Goal: Task Accomplishment & Management: Manage account settings

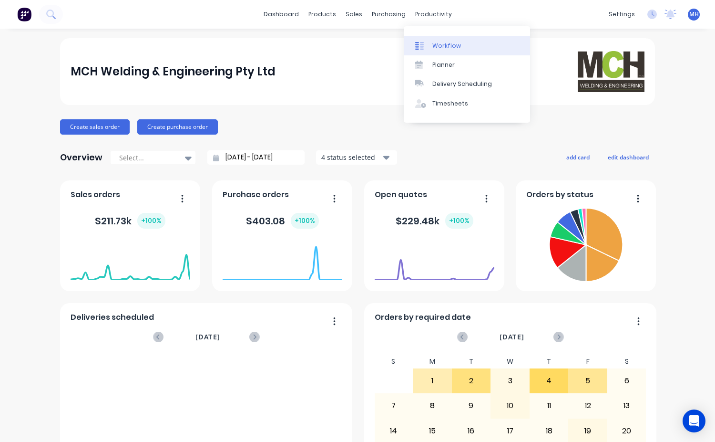
click at [438, 45] on div "Workflow" at bounding box center [446, 45] width 29 height 9
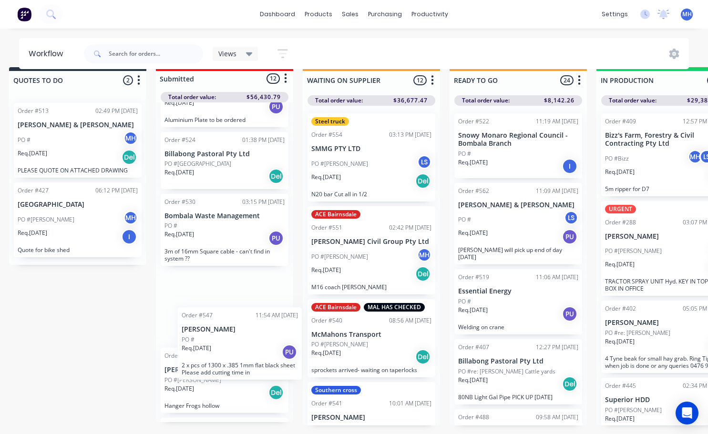
scroll to position [16, 11]
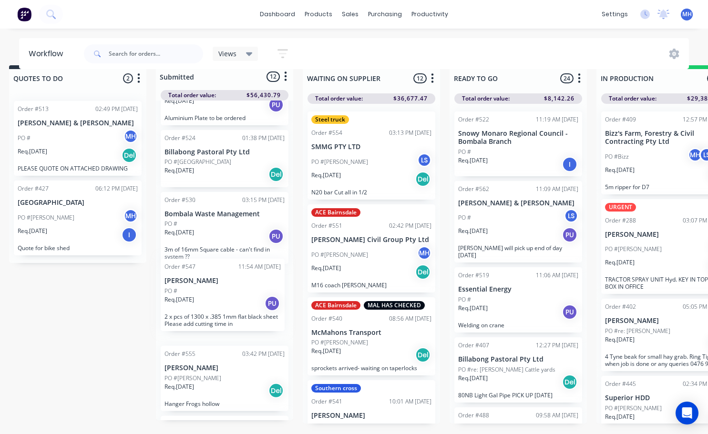
drag, startPoint x: 204, startPoint y: 318, endPoint x: 196, endPoint y: 288, distance: 31.1
click at [196, 288] on div "QUOTED Order #382 06:00 PM [DATE] [PERSON_NAME] PO #Max MH LS + 2 Req. [DATE] I…" at bounding box center [224, 261] width 137 height 320
click at [196, 289] on div "QUOTED Order #382 06:00 PM [DATE] [PERSON_NAME] PO #Max MH LS + 2 Req. [DATE] I…" at bounding box center [224, 261] width 137 height 320
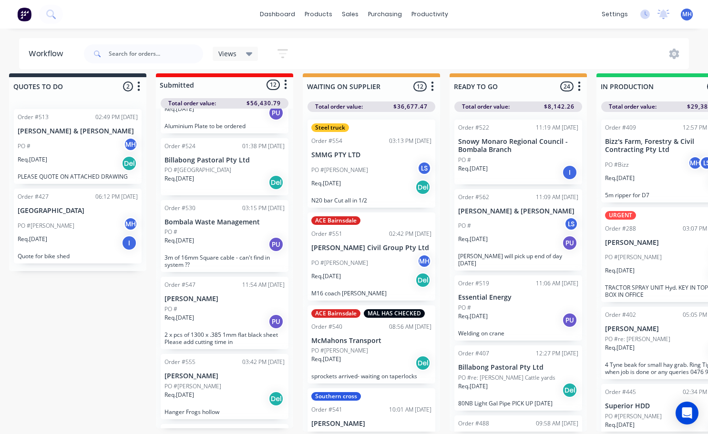
scroll to position [0, 11]
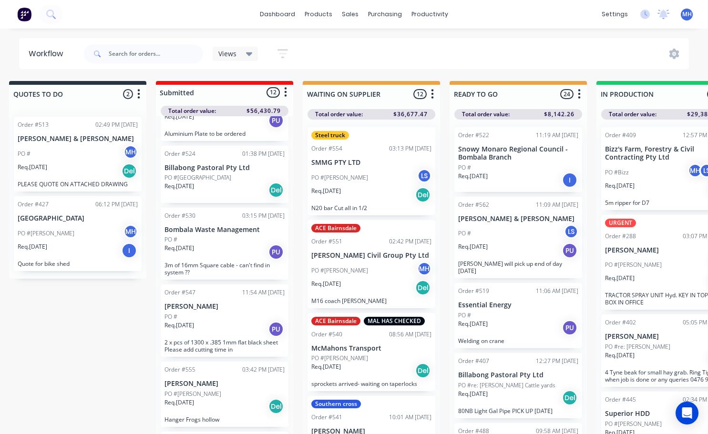
click at [226, 322] on div "Req. [DATE] PU" at bounding box center [225, 329] width 120 height 16
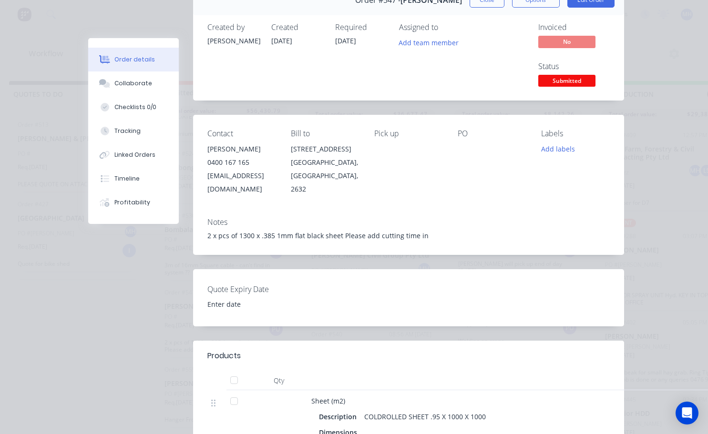
scroll to position [0, 0]
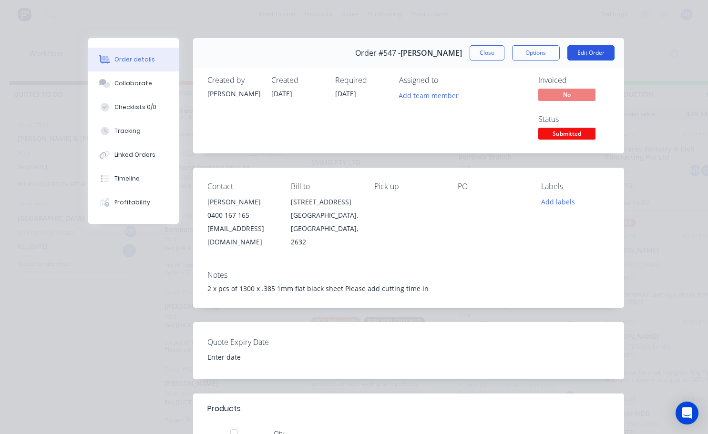
click at [585, 55] on button "Edit Order" at bounding box center [590, 52] width 47 height 15
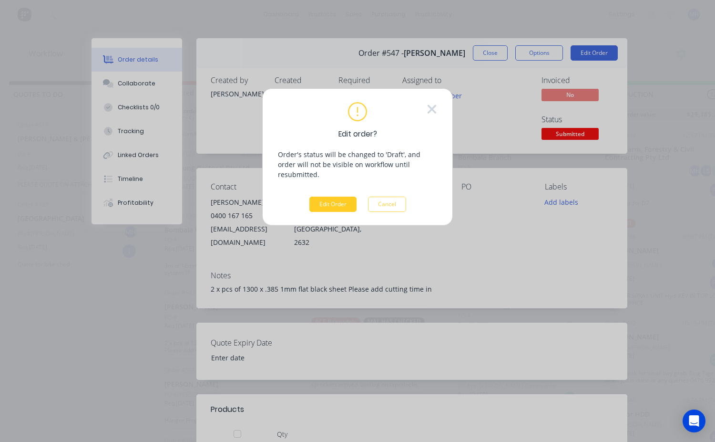
click at [334, 196] on button "Edit Order" at bounding box center [332, 203] width 47 height 15
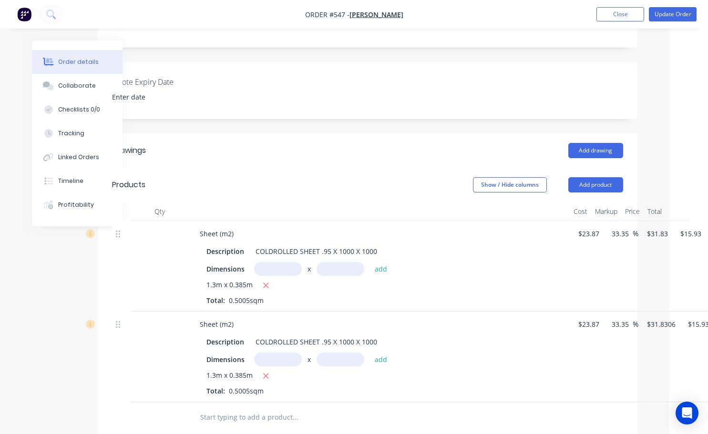
scroll to position [238, 54]
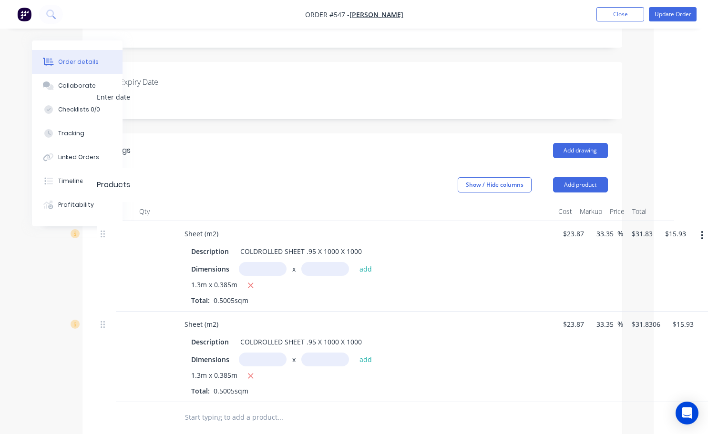
click at [700, 227] on button "button" at bounding box center [702, 235] width 22 height 17
click at [673, 311] on div "Delete" at bounding box center [668, 318] width 73 height 14
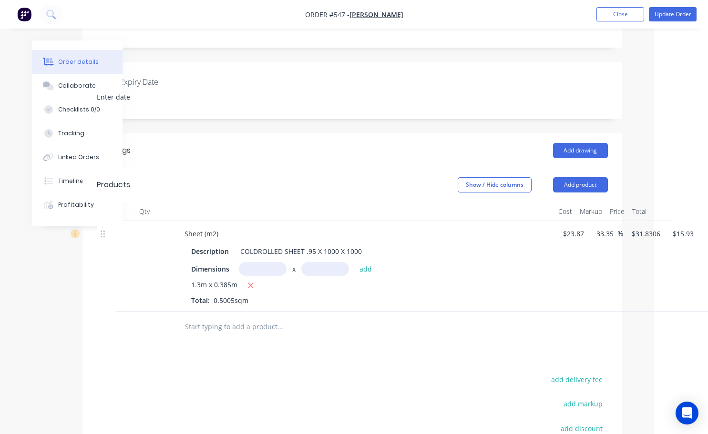
scroll to position [238, 68]
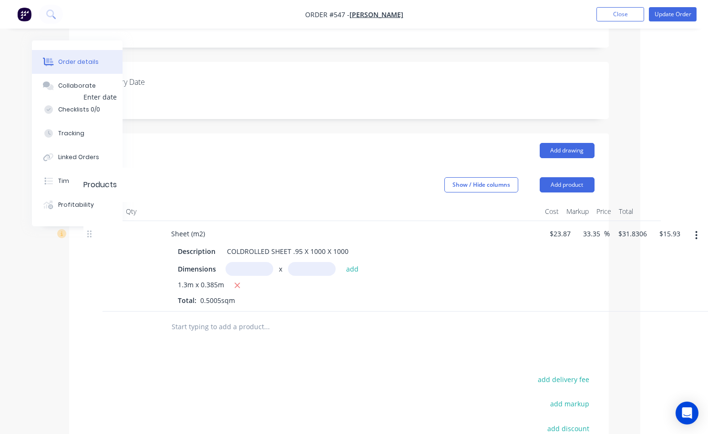
click at [696, 231] on icon "button" at bounding box center [697, 235] width 2 height 9
click at [638, 311] on div "Delete" at bounding box center [662, 318] width 73 height 14
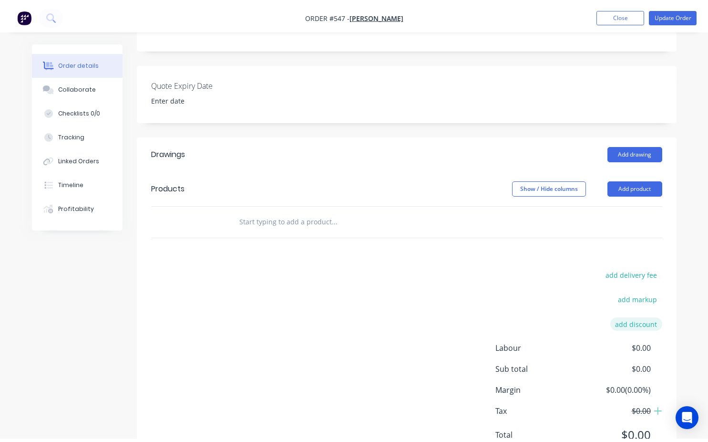
scroll to position [238, 0]
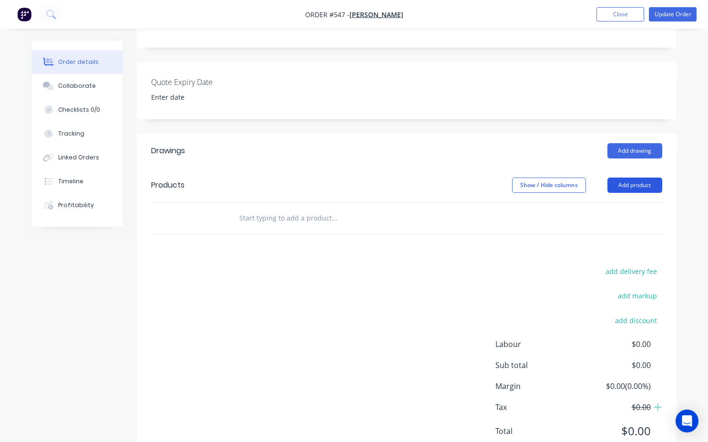
click at [634, 177] on button "Add product" at bounding box center [634, 184] width 55 height 15
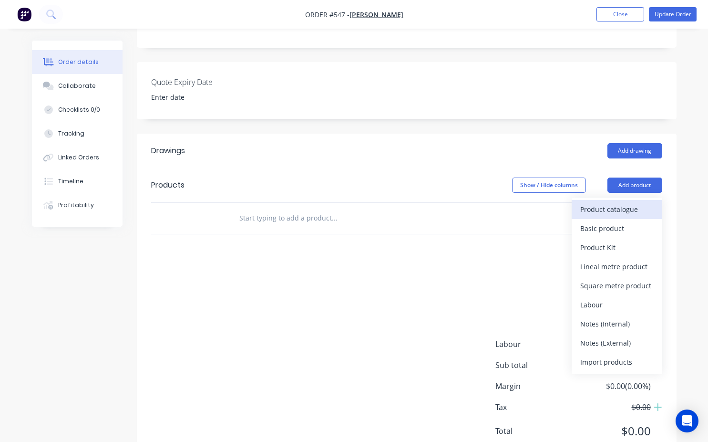
click at [613, 202] on div "Product catalogue" at bounding box center [616, 209] width 73 height 14
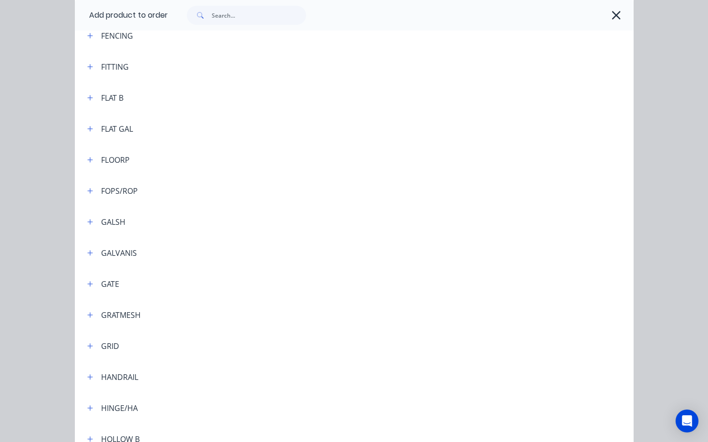
scroll to position [1450, 0]
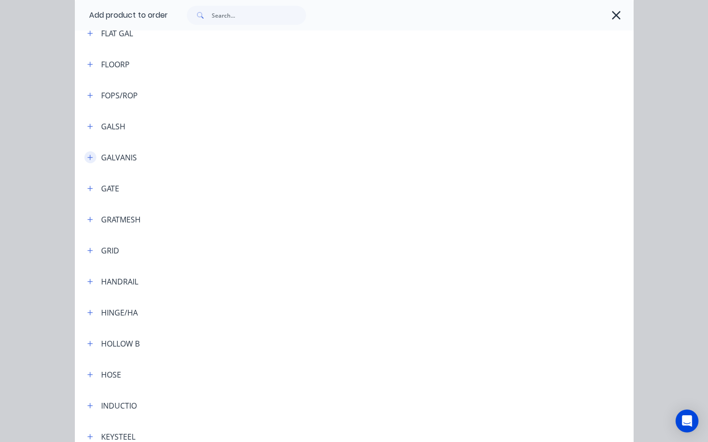
click at [87, 156] on icon "button" at bounding box center [89, 156] width 5 height 5
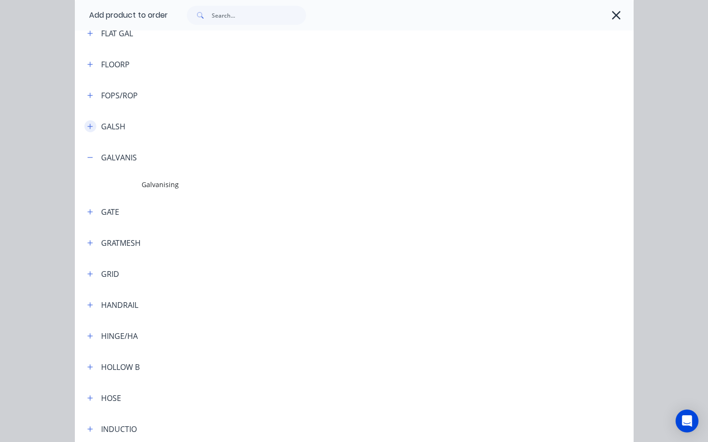
click at [90, 125] on button "button" at bounding box center [90, 126] width 12 height 12
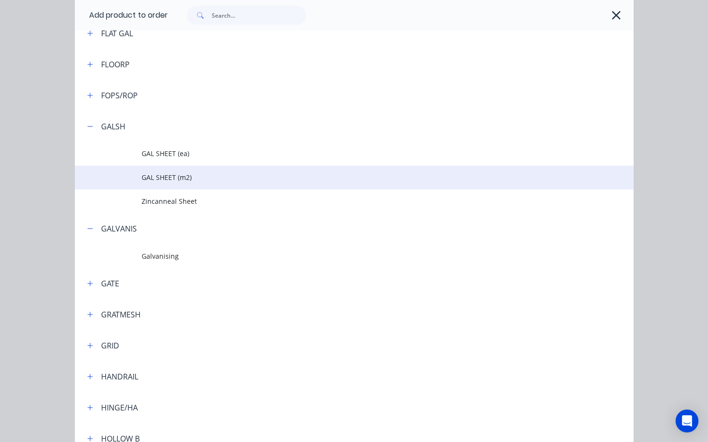
click at [174, 181] on span "GAL SHEET (m2)" at bounding box center [338, 177] width 393 height 10
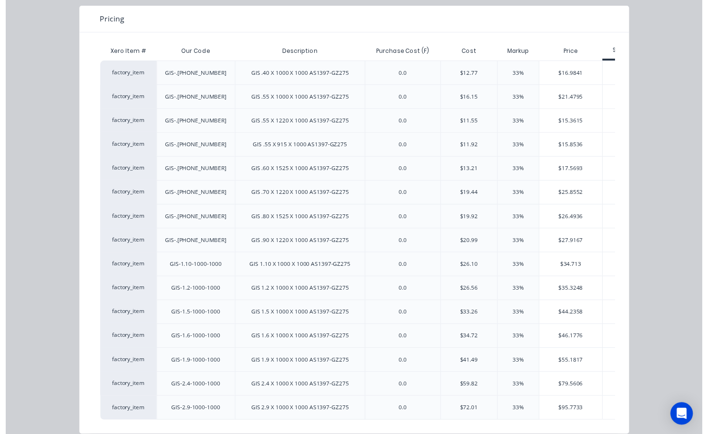
scroll to position [95, 0]
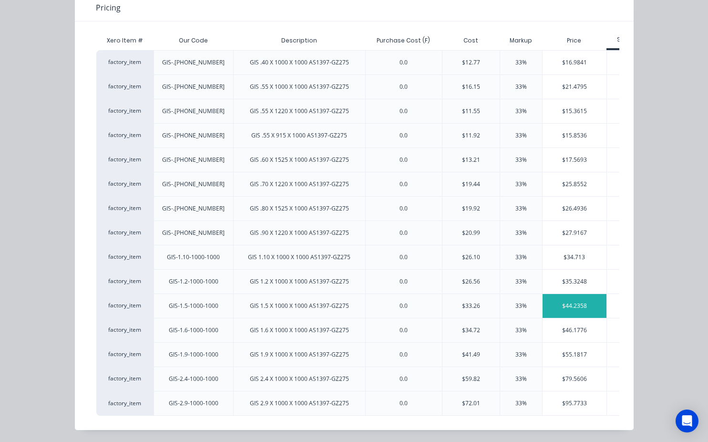
click at [590, 306] on div "$44.2358" at bounding box center [575, 306] width 64 height 24
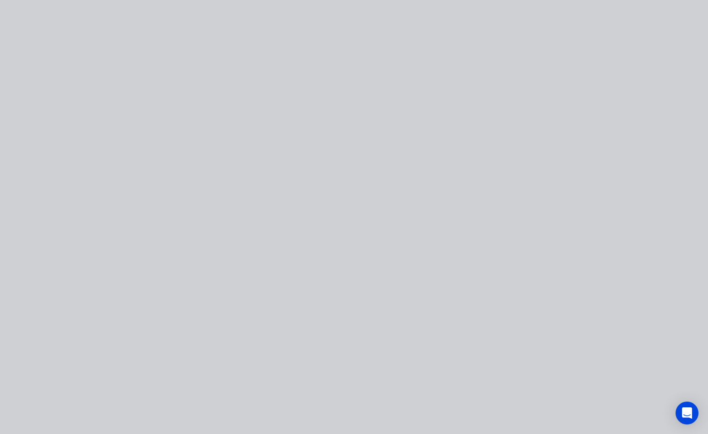
scroll to position [0, 0]
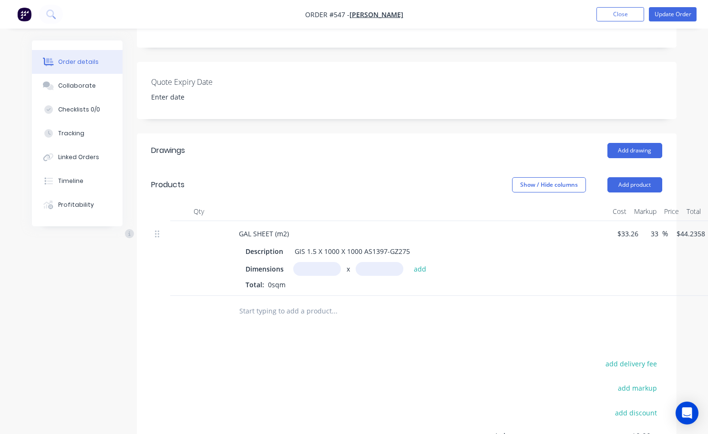
click at [312, 262] on input "text" at bounding box center [317, 269] width 48 height 14
type input "3"
type input "0.385m"
click at [374, 262] on input "text" at bounding box center [380, 269] width 48 height 14
type input "1.3m"
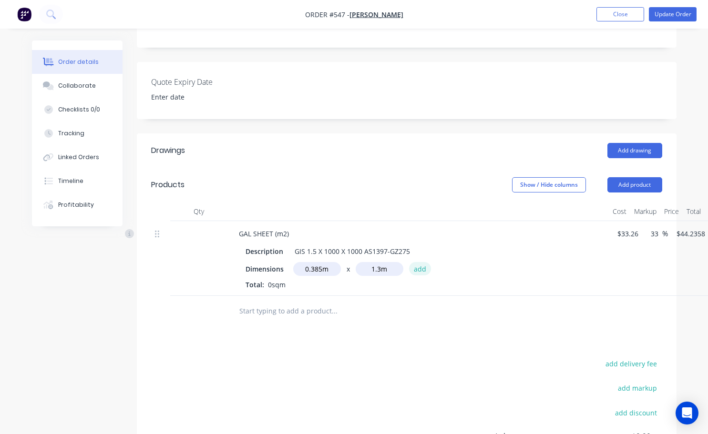
click at [419, 262] on button "add" at bounding box center [420, 268] width 22 height 13
type input "$22.14"
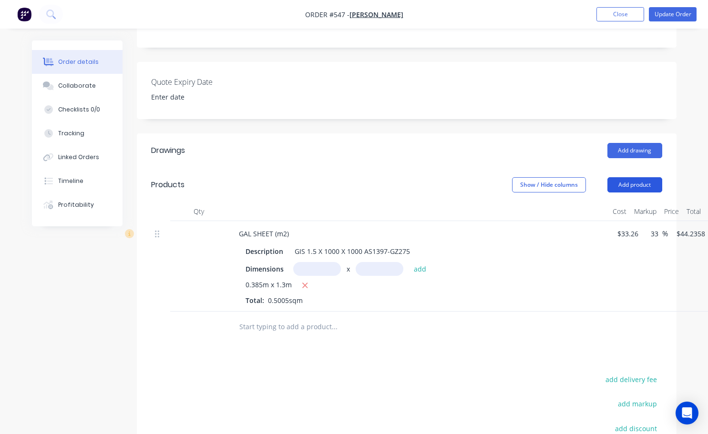
click at [619, 177] on button "Add product" at bounding box center [634, 184] width 55 height 15
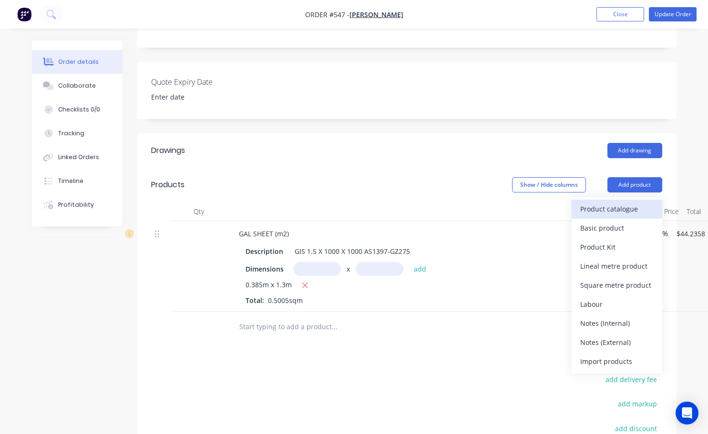
click at [607, 202] on div "Product catalogue" at bounding box center [616, 209] width 73 height 14
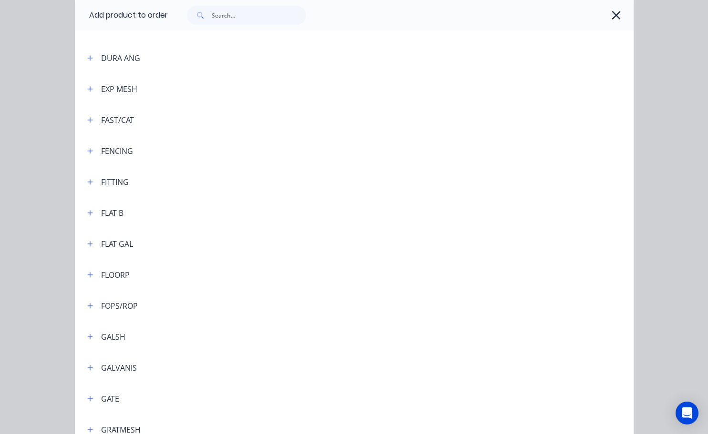
scroll to position [1335, 0]
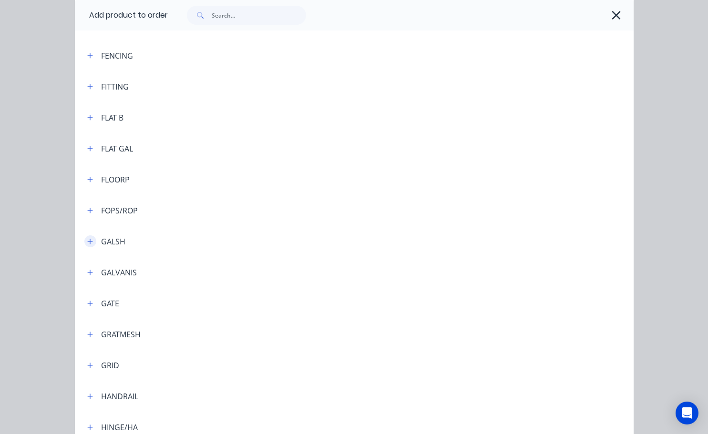
click at [87, 243] on icon "button" at bounding box center [90, 241] width 6 height 7
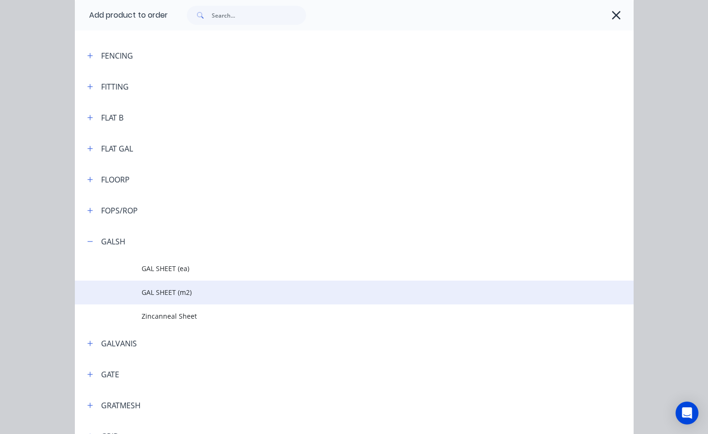
click at [166, 293] on span "GAL SHEET (m2)" at bounding box center [338, 293] width 393 height 10
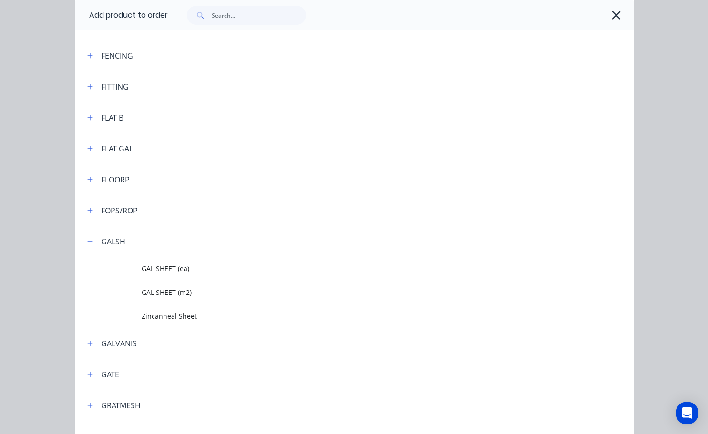
scroll to position [0, 0]
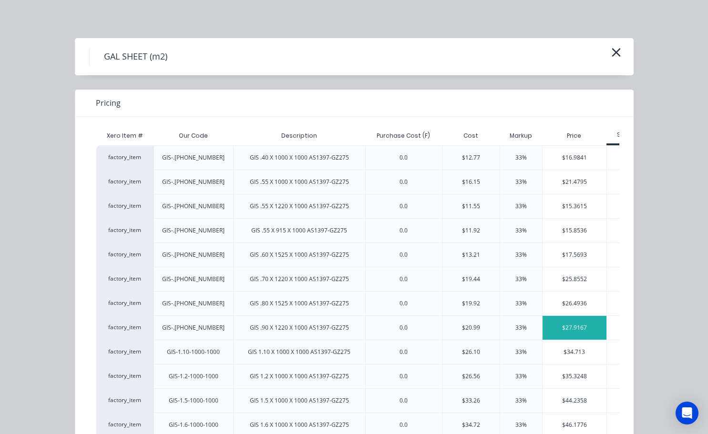
click at [556, 333] on div "$27.9167" at bounding box center [575, 328] width 64 height 24
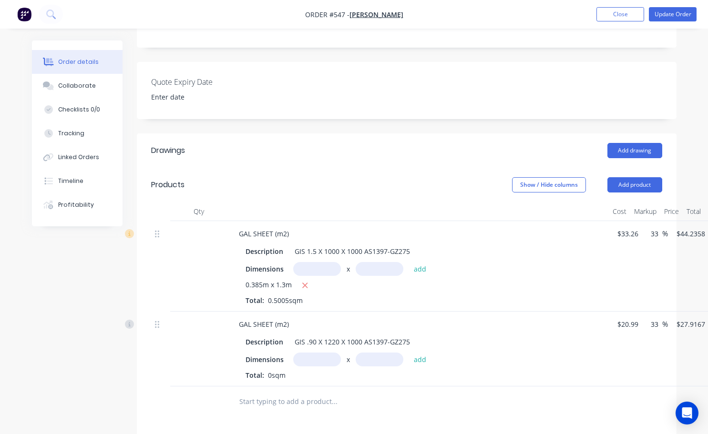
click at [316, 353] on input "text" at bounding box center [317, 360] width 48 height 14
type input "0.385m"
click at [377, 353] on input "text" at bounding box center [380, 360] width 48 height 14
click at [370, 353] on input "text" at bounding box center [380, 360] width 48 height 14
type input "1.3m"
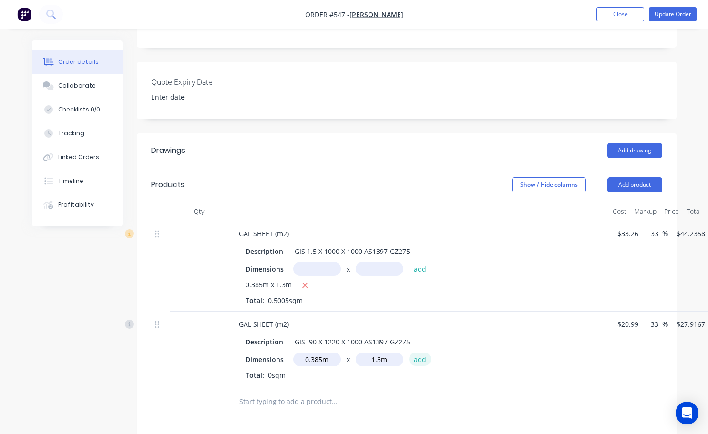
click at [420, 353] on button "add" at bounding box center [420, 359] width 22 height 13
type input "$13.97"
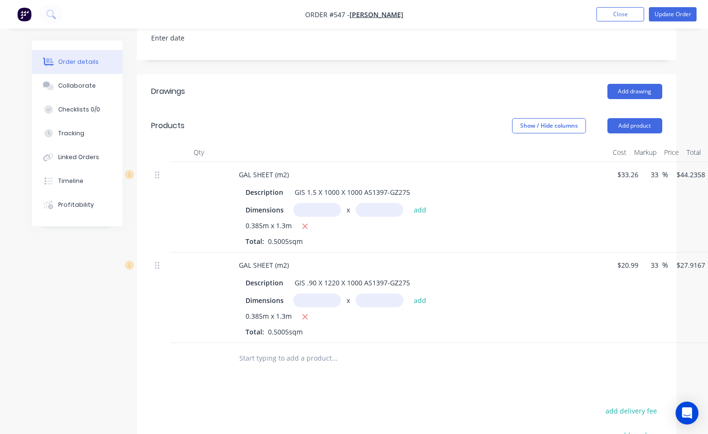
scroll to position [286, 0]
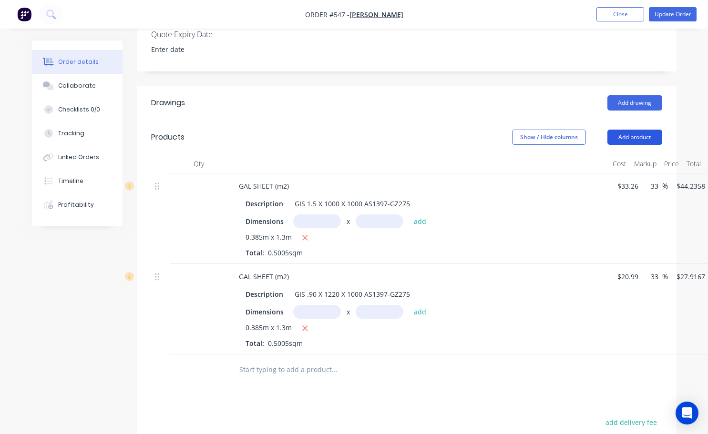
click at [623, 130] on button "Add product" at bounding box center [634, 137] width 55 height 15
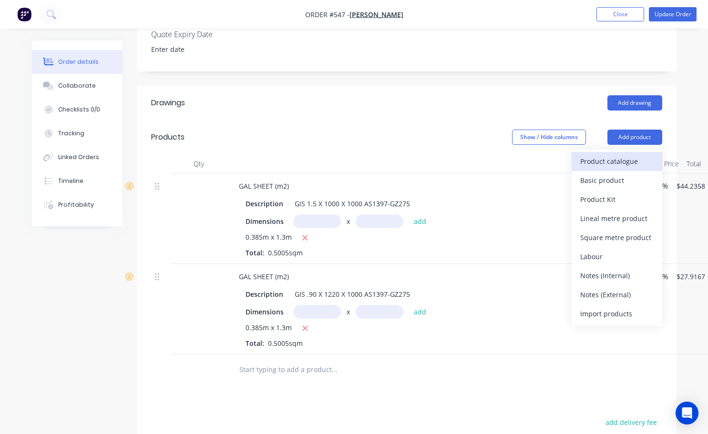
click at [618, 154] on div "Product catalogue" at bounding box center [616, 161] width 73 height 14
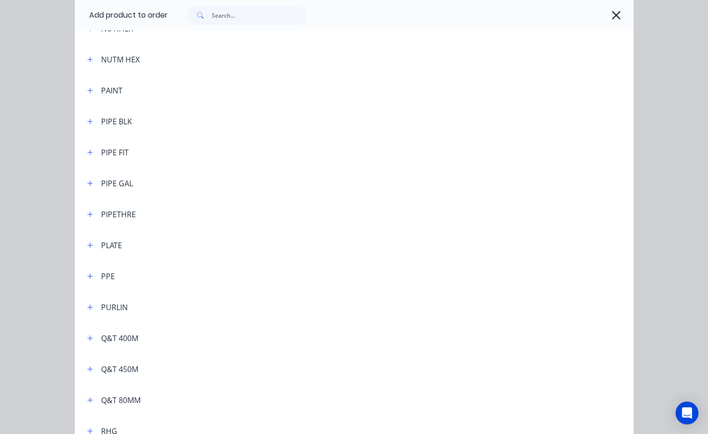
scroll to position [2241, 0]
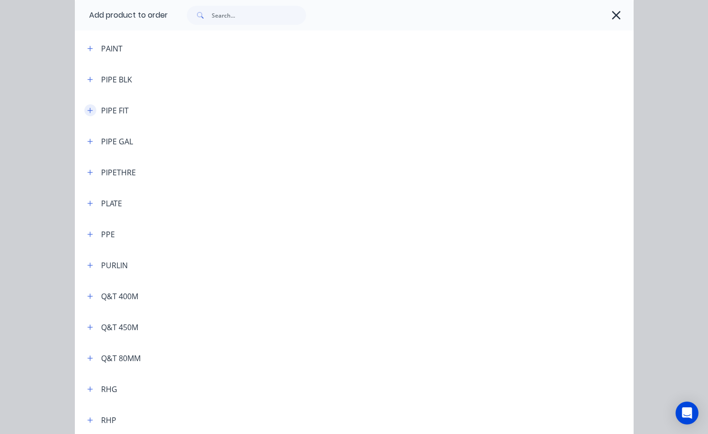
click at [88, 107] on icon "button" at bounding box center [90, 110] width 6 height 7
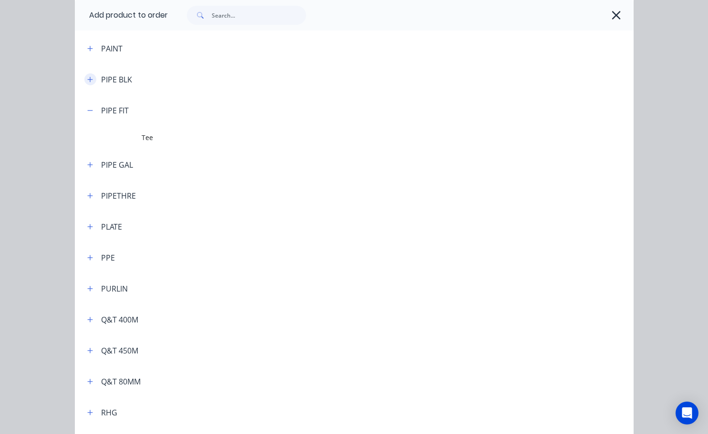
click at [91, 79] on button "button" at bounding box center [90, 79] width 12 height 12
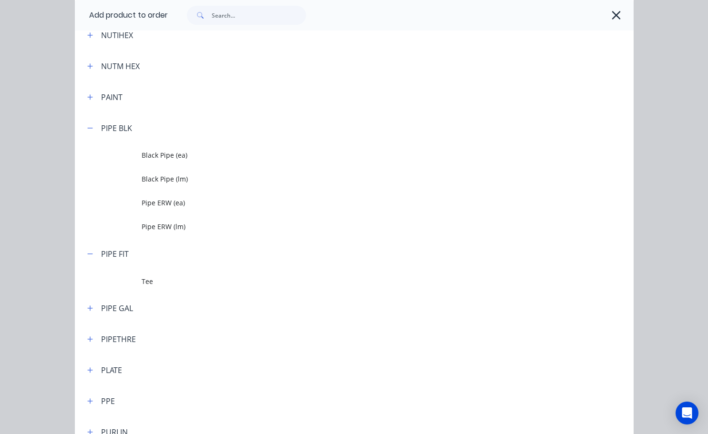
scroll to position [2146, 0]
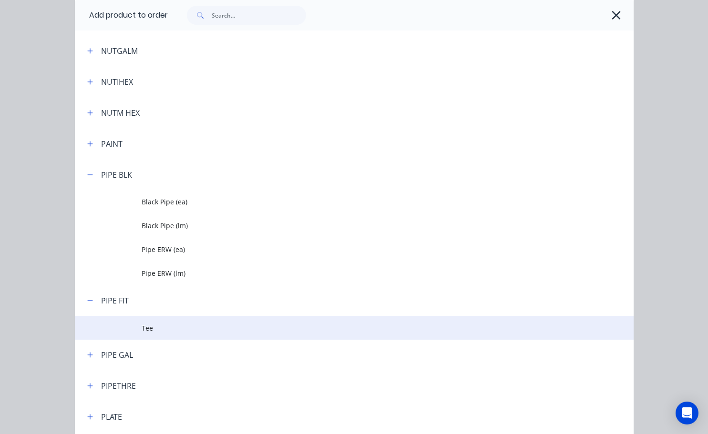
click at [142, 332] on span "Tee" at bounding box center [338, 328] width 393 height 10
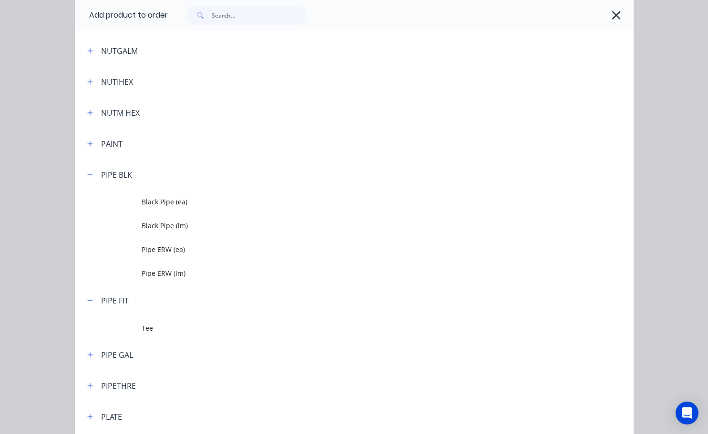
scroll to position [0, 0]
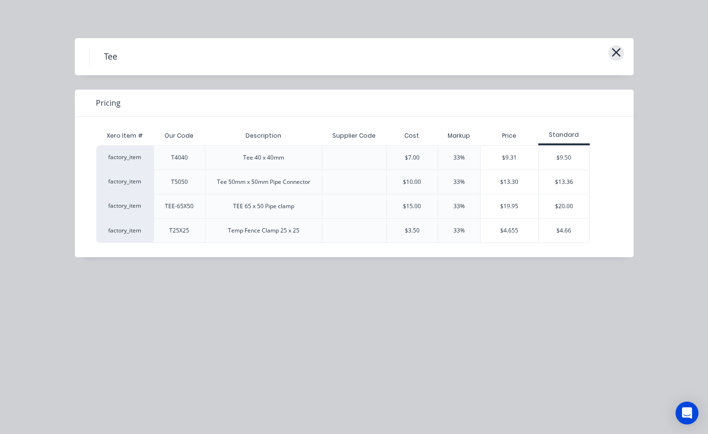
click at [611, 54] on icon "button" at bounding box center [616, 52] width 10 height 13
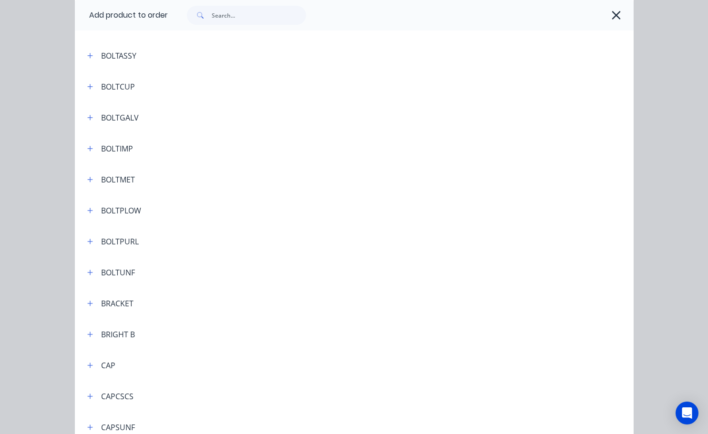
scroll to position [190, 0]
click at [87, 85] on icon "button" at bounding box center [90, 85] width 6 height 7
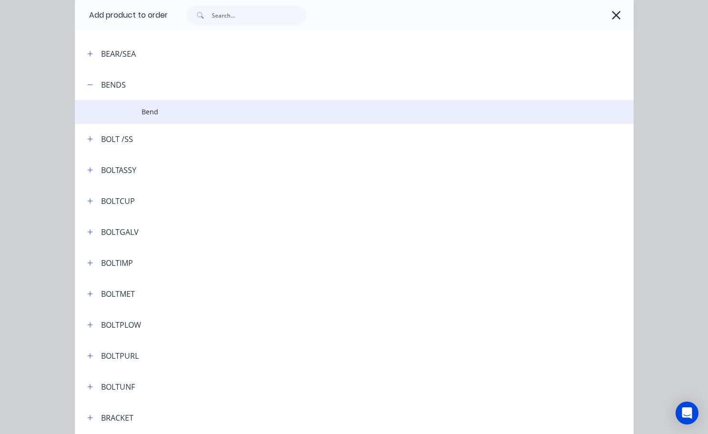
click at [143, 119] on td "Bend" at bounding box center [388, 112] width 492 height 24
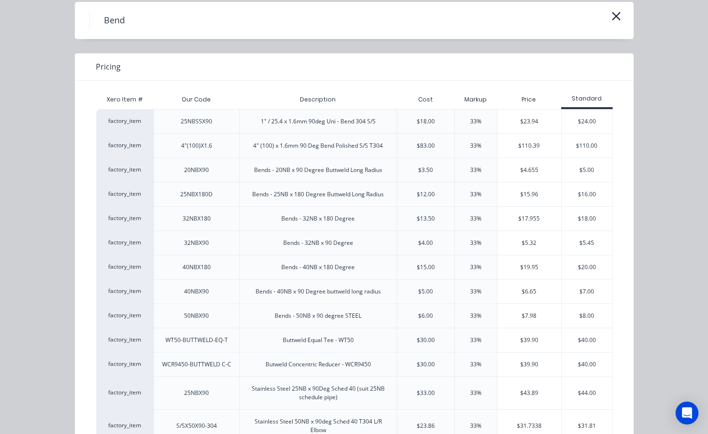
scroll to position [48, 0]
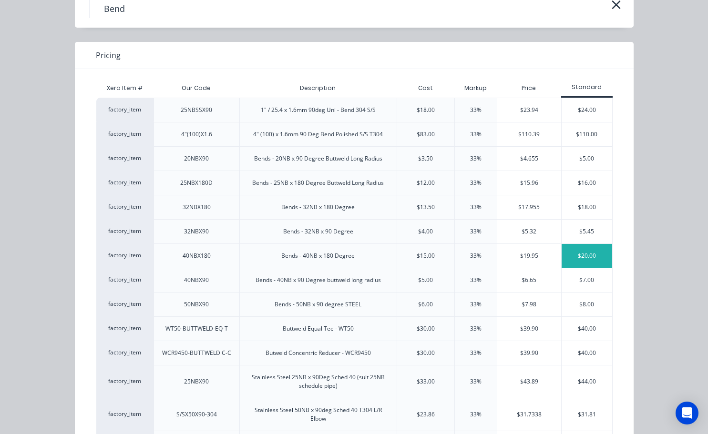
click at [584, 257] on div "$20.00" at bounding box center [587, 256] width 51 height 24
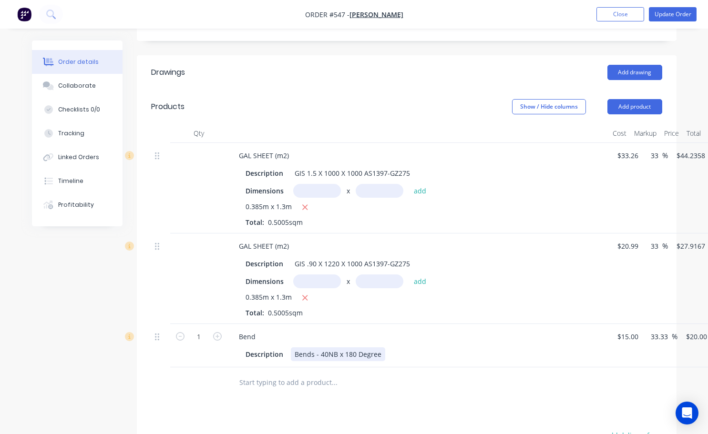
scroll to position [334, 0]
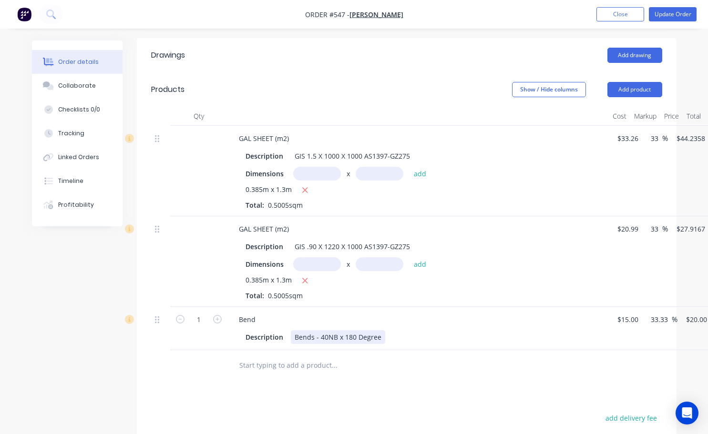
click at [354, 330] on div "Bends - 40NB x 180 Degree" at bounding box center [338, 337] width 94 height 14
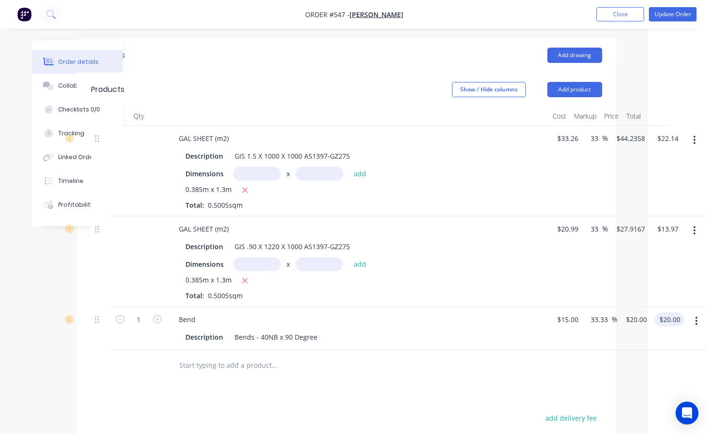
scroll to position [334, 58]
click at [672, 313] on input "20.00" at bounding box center [673, 320] width 26 height 14
type input "12"
type input "-20"
type input "$12.00"
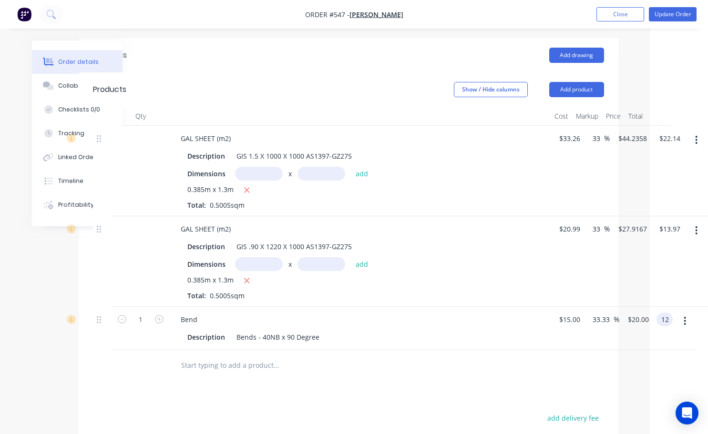
type input "$12.00"
click at [597, 371] on div "Drawings Add drawing Products Show / Hide columns Add product Qty Cost Markup P…" at bounding box center [349, 324] width 540 height 572
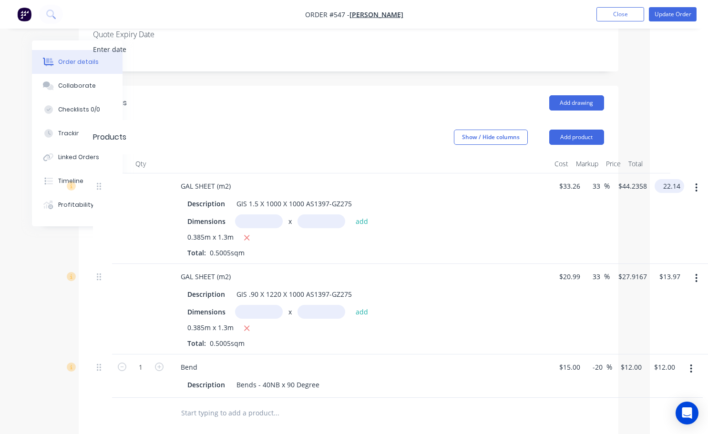
click at [674, 179] on input "22.14" at bounding box center [671, 186] width 26 height 14
type input "28"
type input "68.2"
type input "$55.9441"
type input "$28.00"
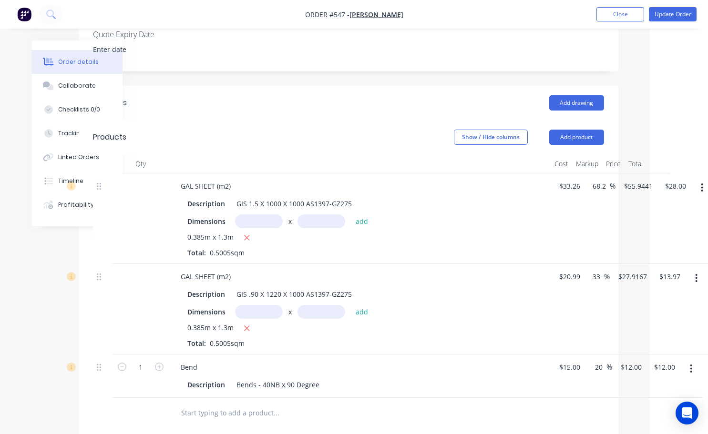
drag, startPoint x: 665, startPoint y: 206, endPoint x: 664, endPoint y: 219, distance: 12.4
click at [665, 206] on div "$28.00 $28.00" at bounding box center [673, 219] width 33 height 91
click at [674, 272] on div "$13.97 $13.97" at bounding box center [667, 309] width 33 height 91
click at [669, 270] on input "13.97" at bounding box center [671, 277] width 26 height 14
type input "18"
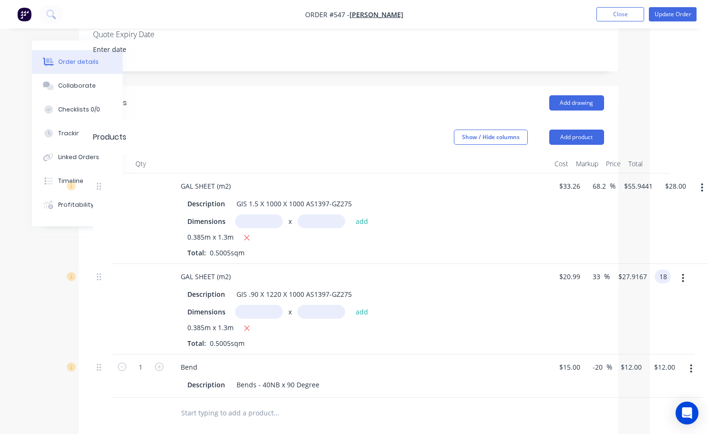
type input "71.34"
type input "$35.964"
type input "$18.00"
drag, startPoint x: 576, startPoint y: 290, endPoint x: 612, endPoint y: 250, distance: 54.0
click at [576, 289] on div "$20.99 $20.99" at bounding box center [567, 309] width 33 height 91
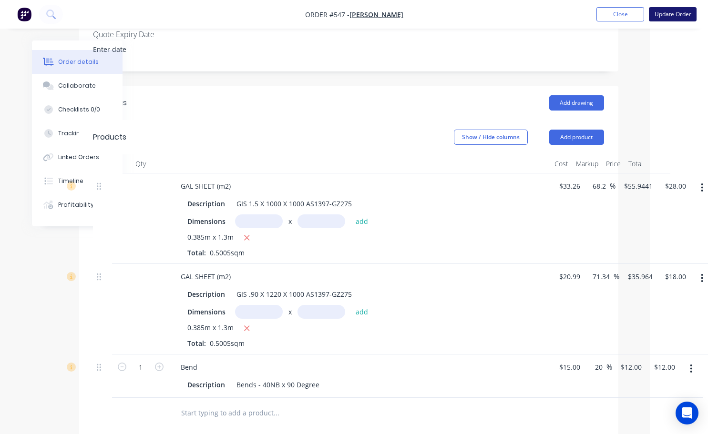
click at [658, 15] on button "Update Order" at bounding box center [673, 14] width 48 height 14
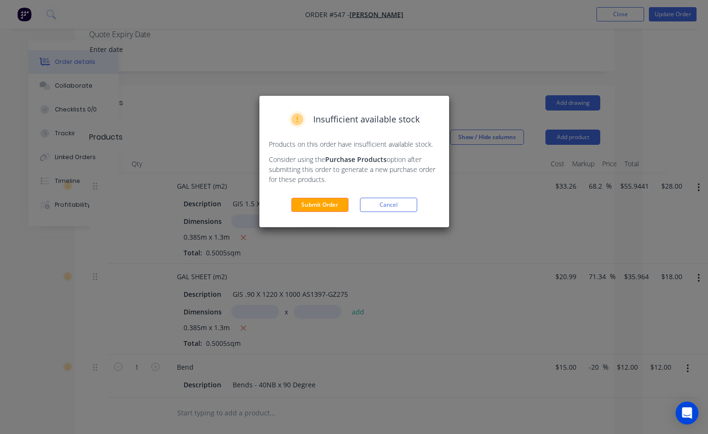
click at [331, 196] on div "Insufficient available stock Products on this order have insufficient available…" at bounding box center [354, 162] width 190 height 132
click at [335, 208] on button "Submit Order" at bounding box center [319, 205] width 57 height 14
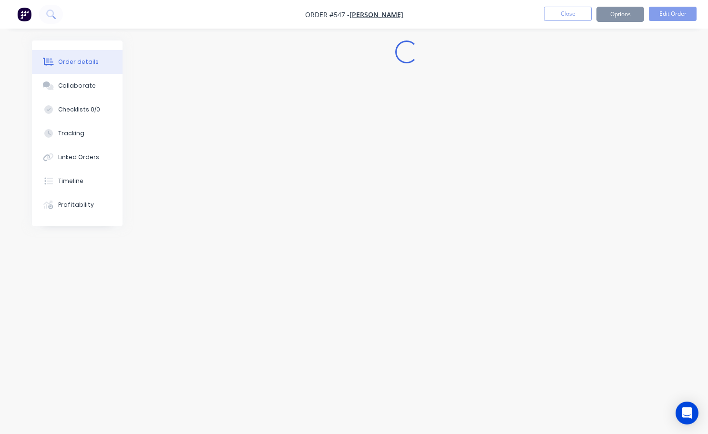
scroll to position [0, 0]
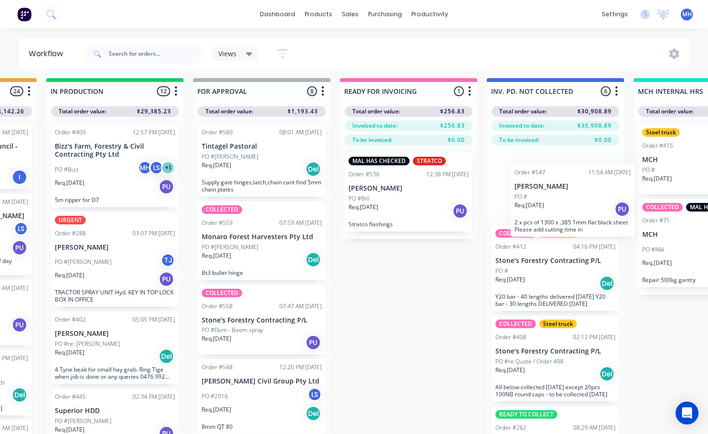
scroll to position [3, 565]
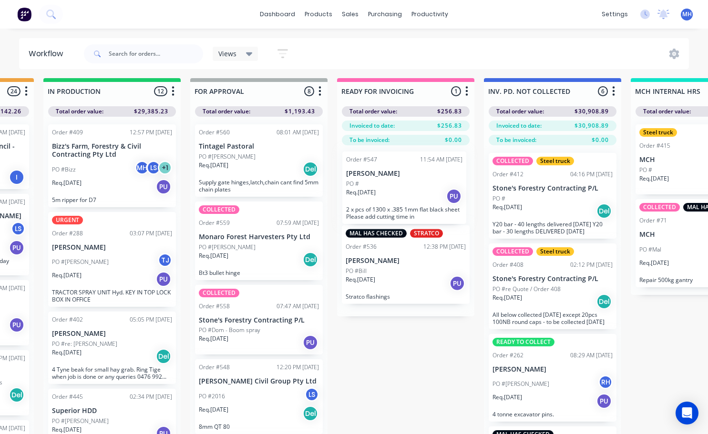
drag, startPoint x: 219, startPoint y: 397, endPoint x: 431, endPoint y: 179, distance: 304.1
click at [431, 179] on div "QUOTES TO DO 2 Status colour #273444 hex #273444 Save Cancel Notifications Emai…" at bounding box center [223, 271] width 1590 height 387
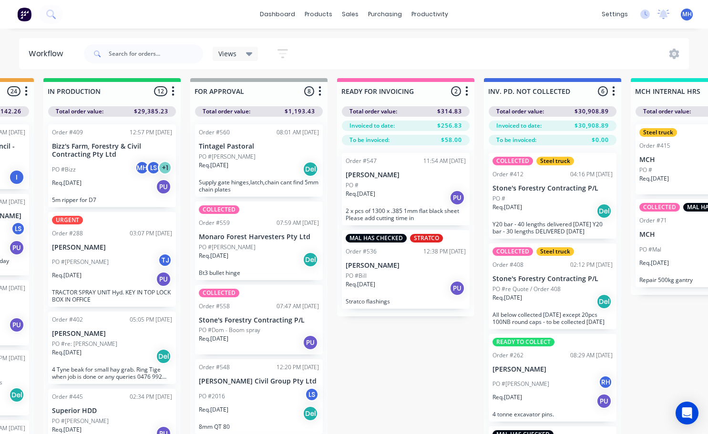
click at [411, 185] on div "PO #" at bounding box center [406, 185] width 120 height 9
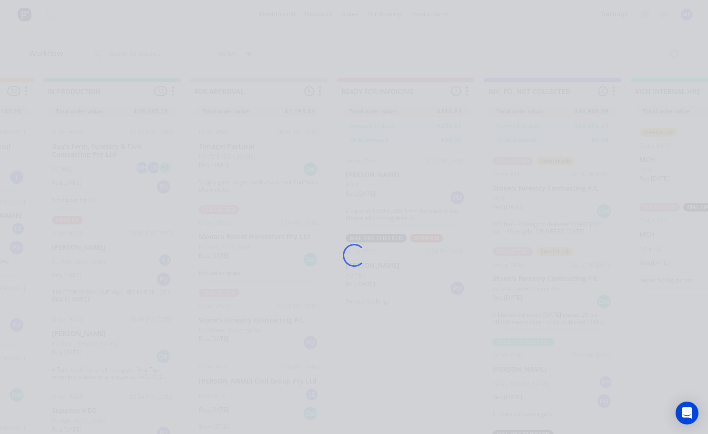
scroll to position [501, 0]
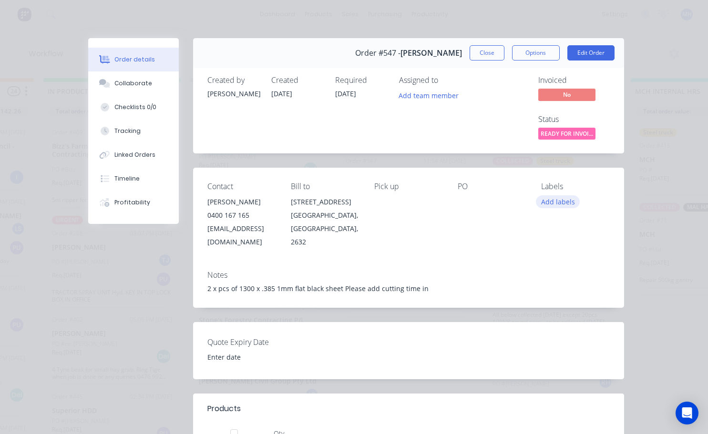
click at [553, 203] on button "Add labels" at bounding box center [558, 201] width 44 height 13
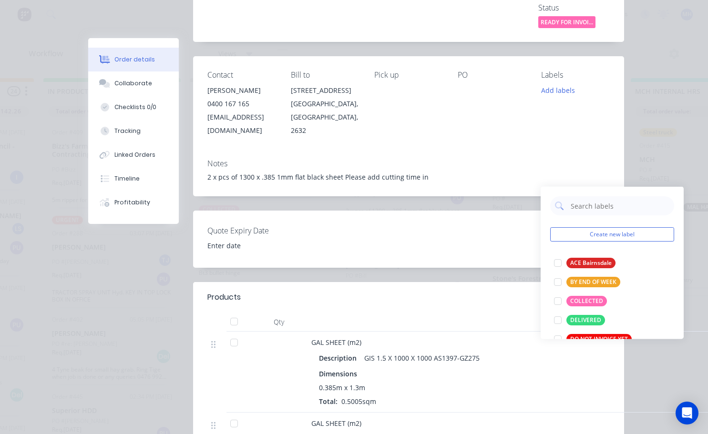
scroll to position [191, 0]
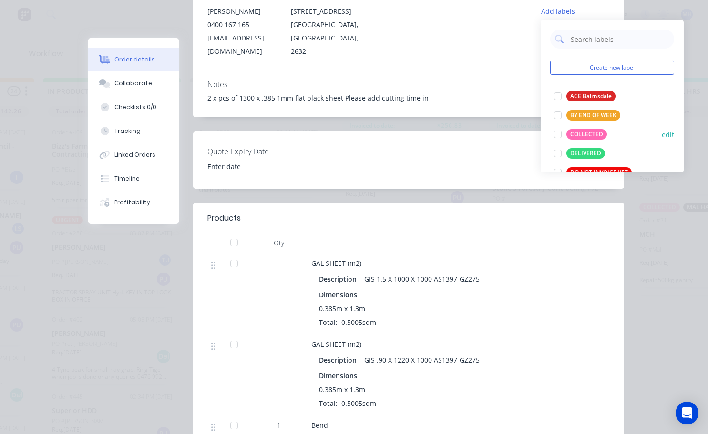
click at [558, 135] on div at bounding box center [557, 134] width 19 height 19
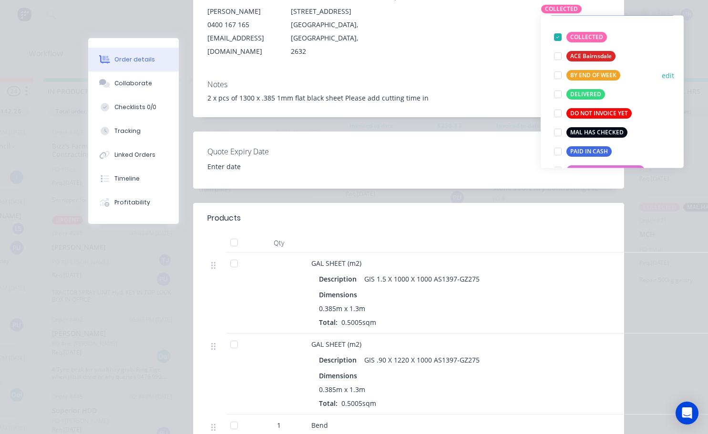
scroll to position [95, 0]
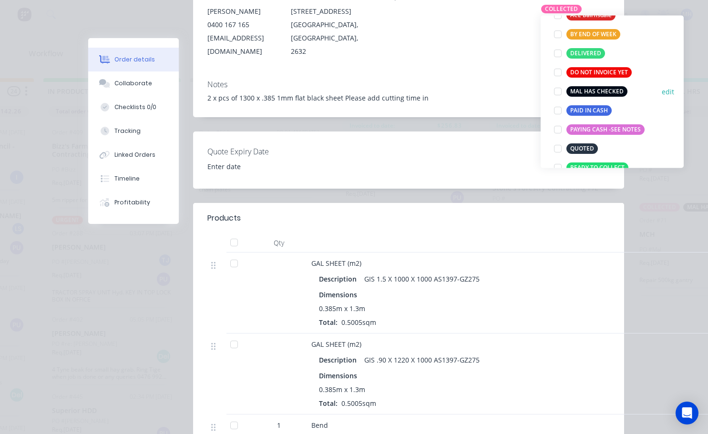
click at [560, 94] on div at bounding box center [557, 91] width 19 height 19
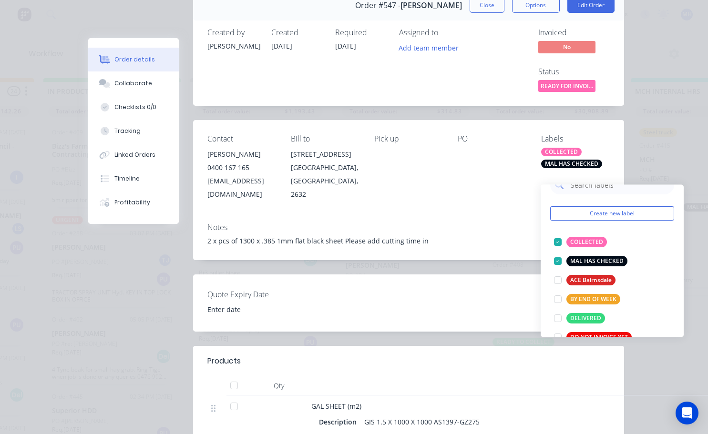
scroll to position [0, 0]
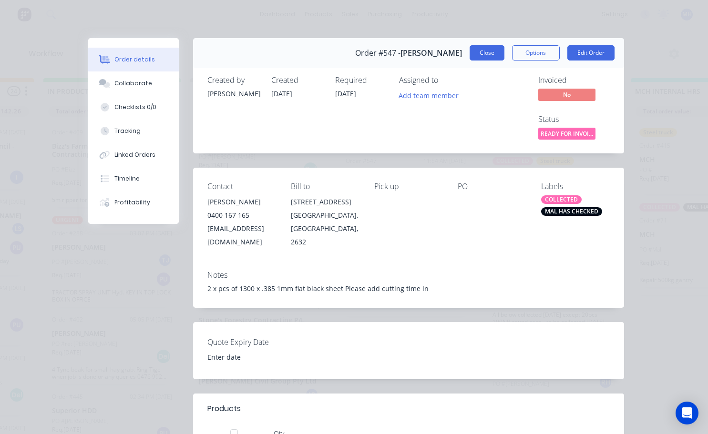
click at [492, 54] on button "Close" at bounding box center [487, 52] width 35 height 15
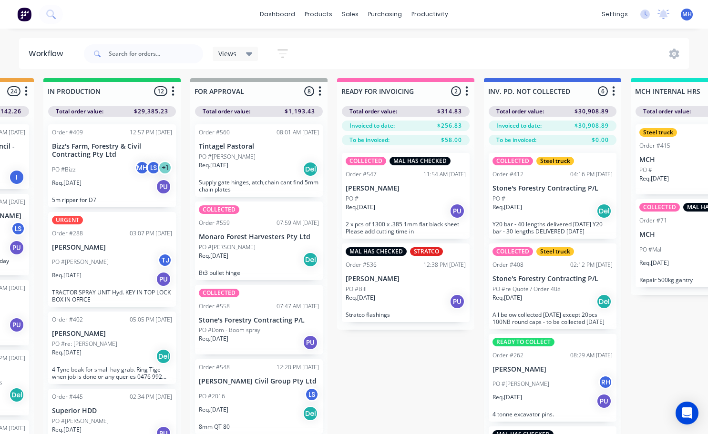
scroll to position [0, 565]
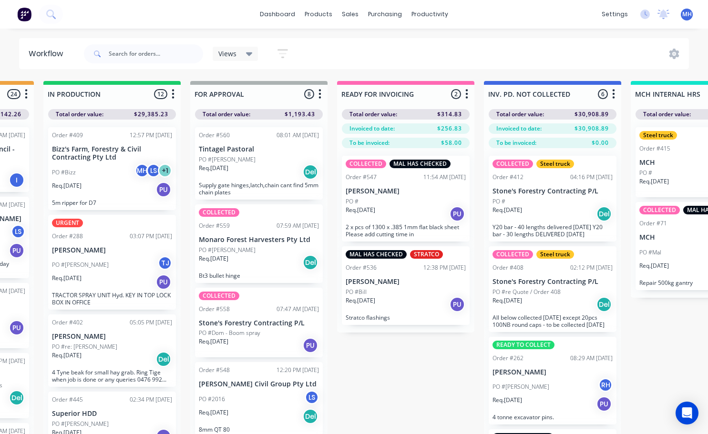
click at [257, 255] on div "Req. [DATE] Del" at bounding box center [259, 263] width 120 height 16
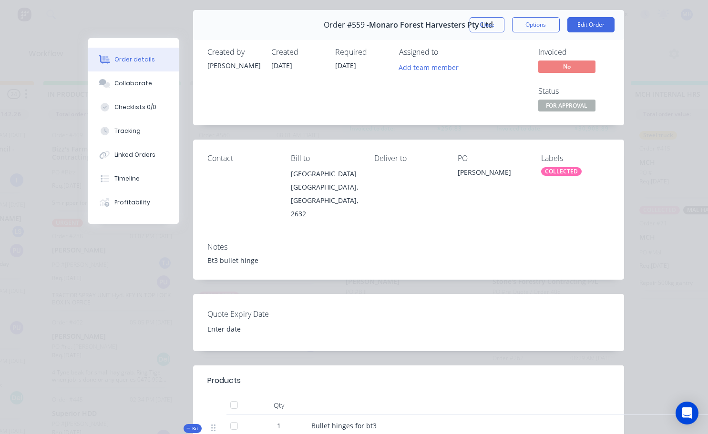
scroll to position [0, 0]
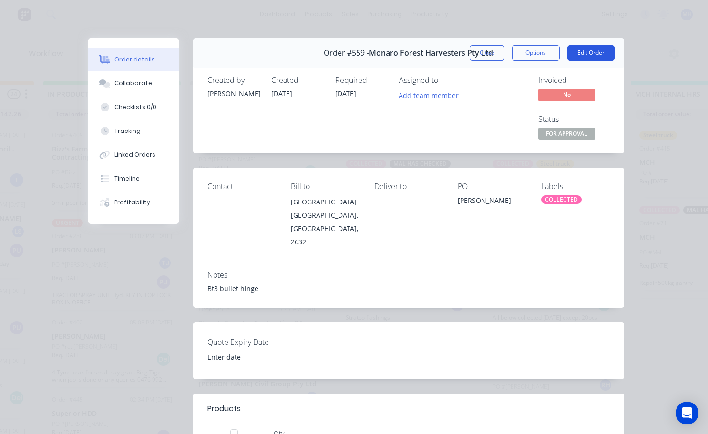
click at [580, 50] on button "Edit Order" at bounding box center [590, 52] width 47 height 15
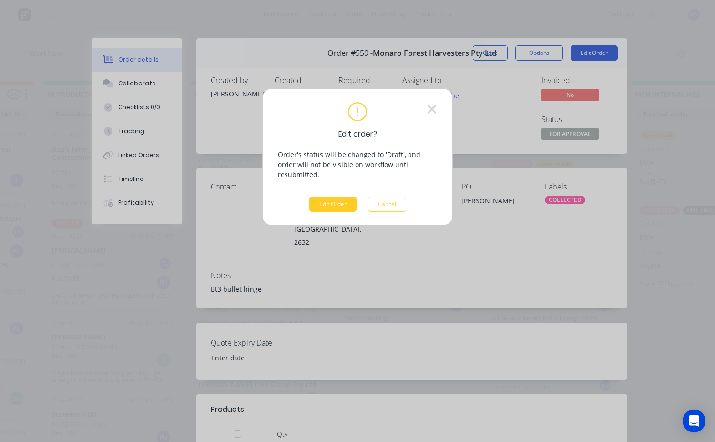
click at [346, 196] on button "Edit Order" at bounding box center [332, 203] width 47 height 15
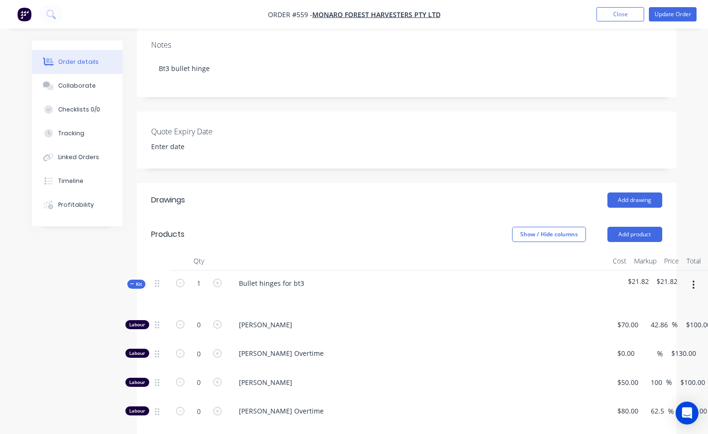
scroll to position [143, 0]
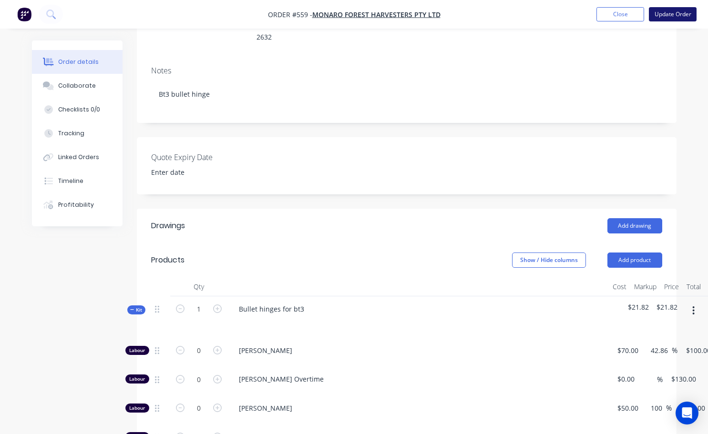
click at [657, 14] on button "Update Order" at bounding box center [673, 14] width 48 height 14
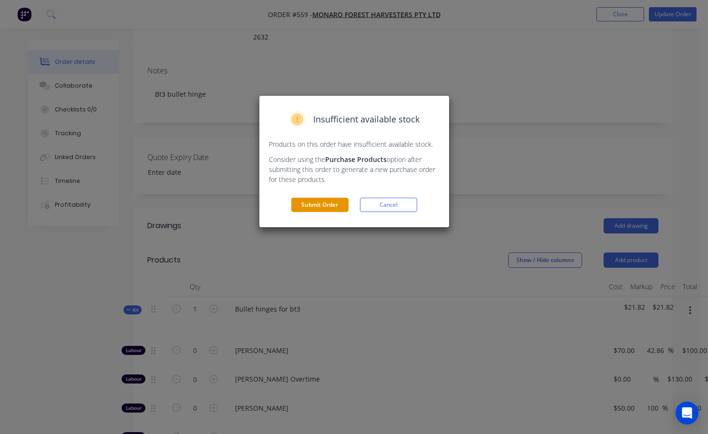
click at [339, 204] on button "Submit Order" at bounding box center [319, 205] width 57 height 14
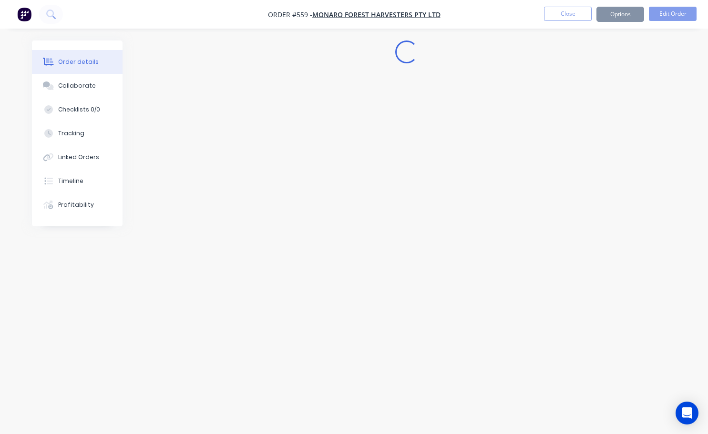
scroll to position [0, 0]
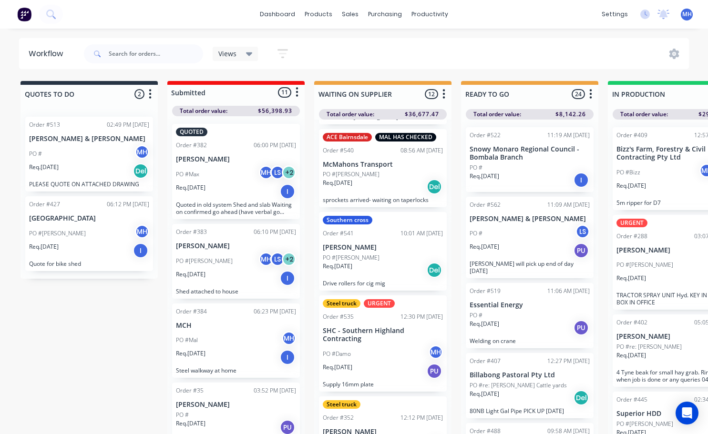
scroll to position [191, 0]
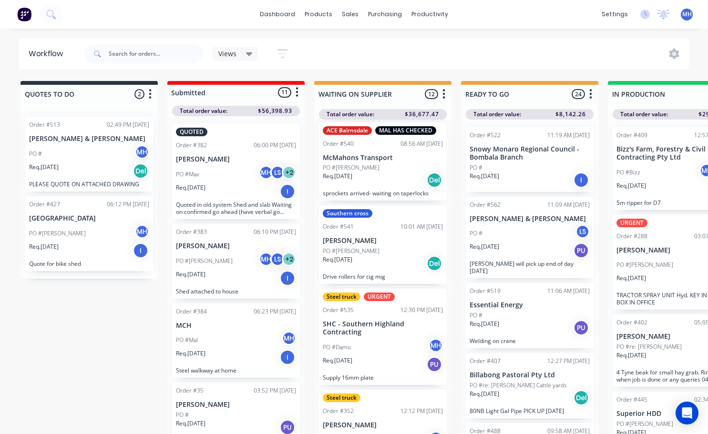
click at [370, 340] on div "PO #[PERSON_NAME]" at bounding box center [383, 348] width 120 height 18
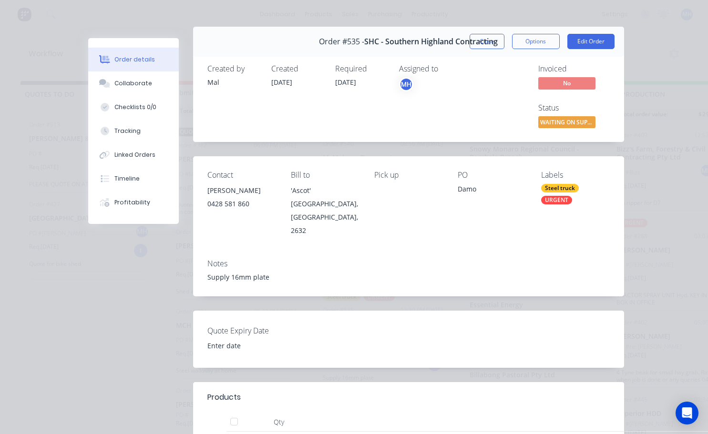
scroll to position [0, 0]
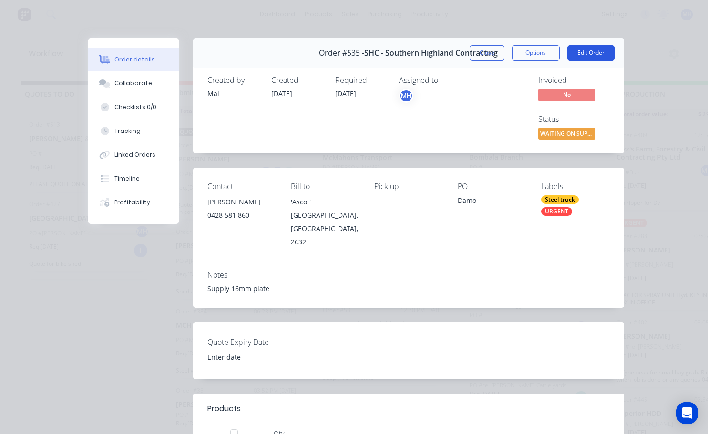
click at [578, 54] on button "Edit Order" at bounding box center [590, 52] width 47 height 15
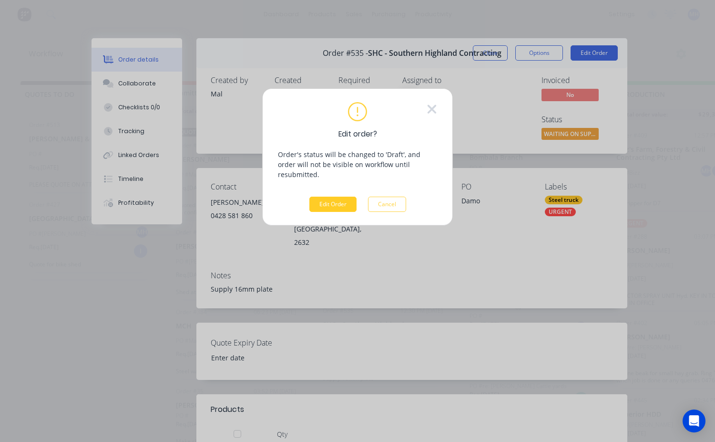
click at [333, 196] on button "Edit Order" at bounding box center [332, 203] width 47 height 15
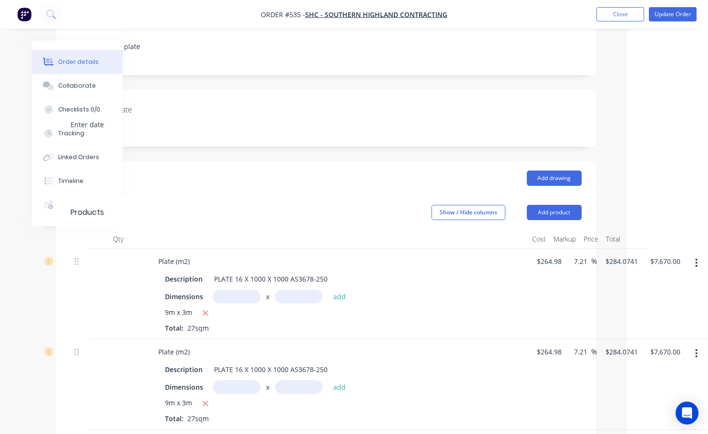
scroll to position [143, 81]
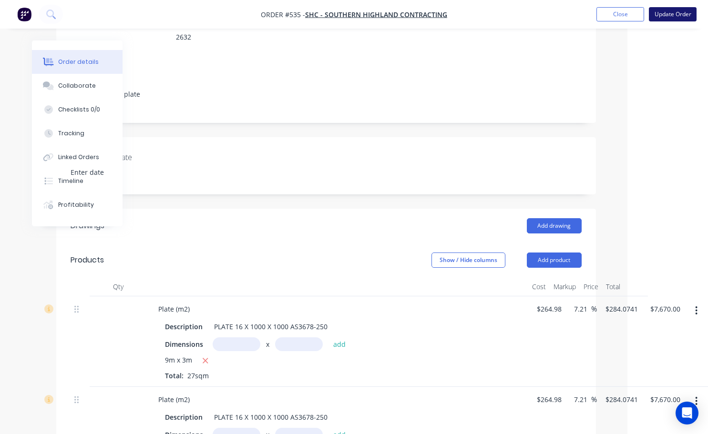
click at [671, 11] on button "Update Order" at bounding box center [673, 14] width 48 height 14
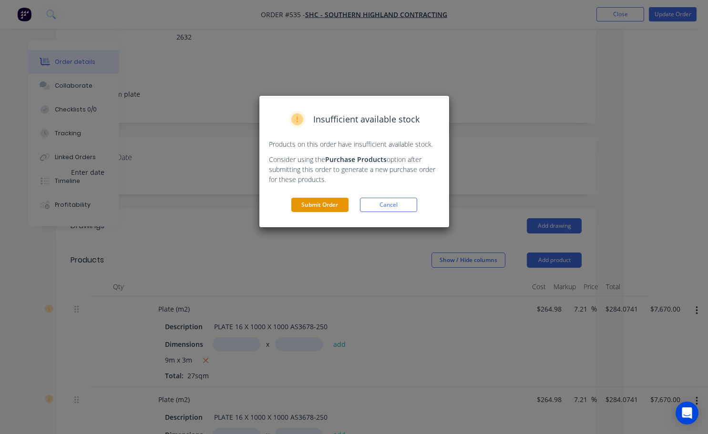
click at [333, 205] on button "Submit Order" at bounding box center [319, 205] width 57 height 14
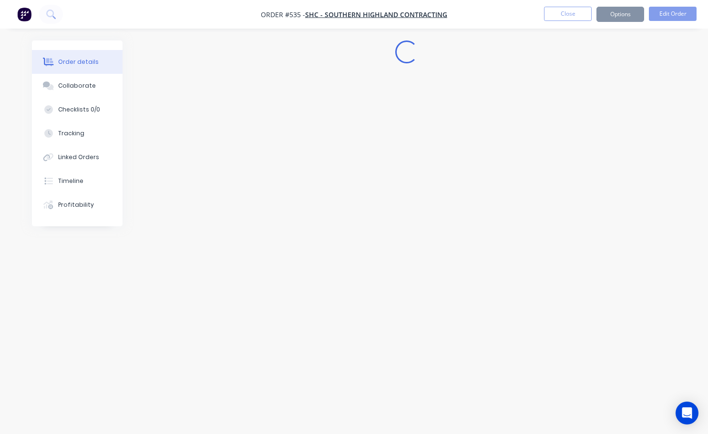
scroll to position [0, 0]
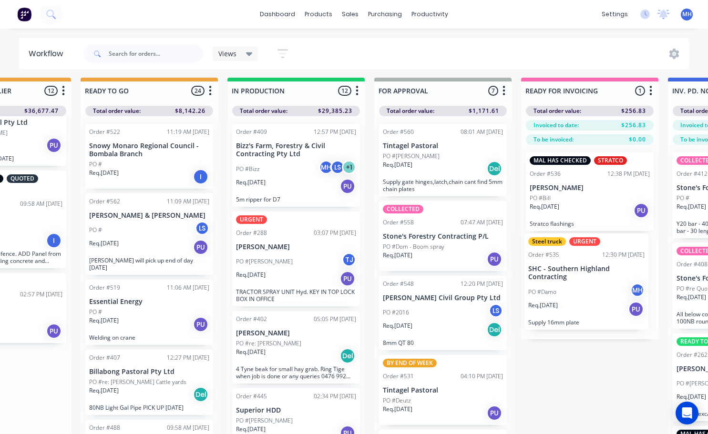
scroll to position [3, 393]
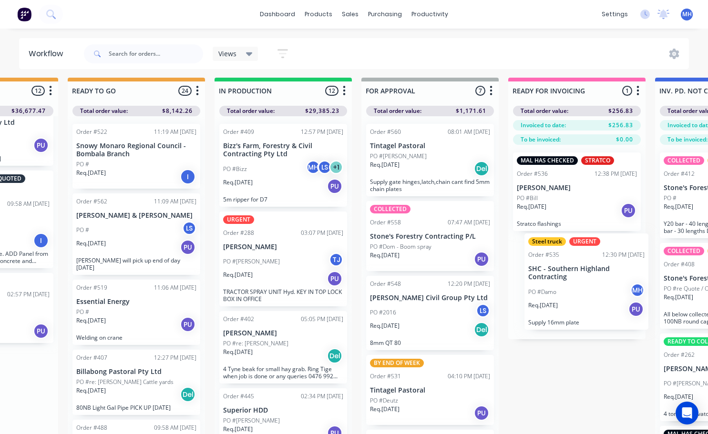
drag, startPoint x: 175, startPoint y: 391, endPoint x: 539, endPoint y: 275, distance: 381.5
click at [553, 279] on div "QUOTES TO DO 2 Status colour #273444 hex #273444 Save Cancel Notifications Emai…" at bounding box center [394, 271] width 1590 height 387
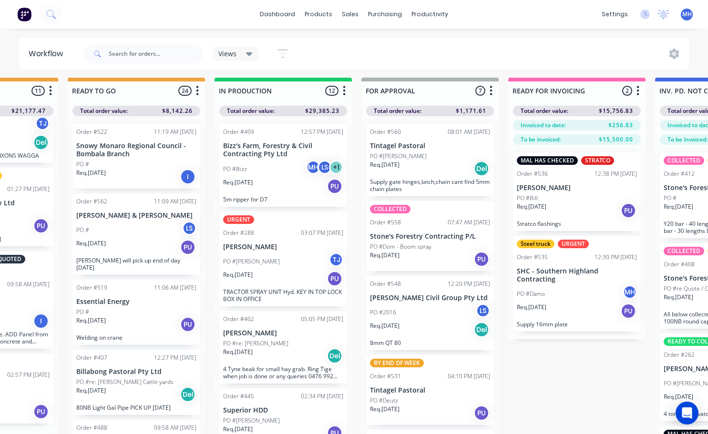
scroll to position [629, 0]
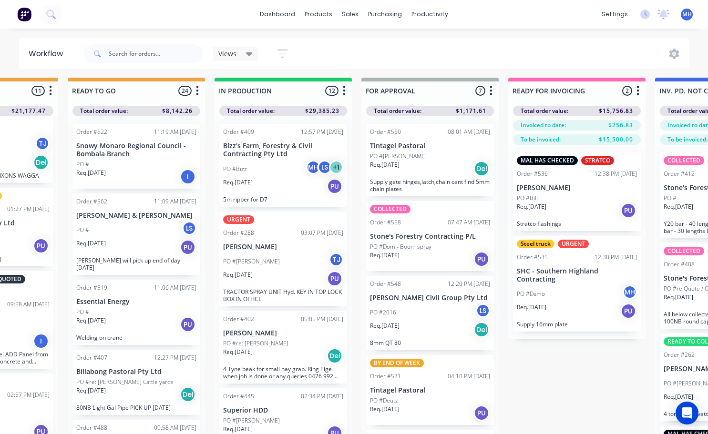
click at [579, 293] on div "PO #[PERSON_NAME]" at bounding box center [577, 294] width 120 height 18
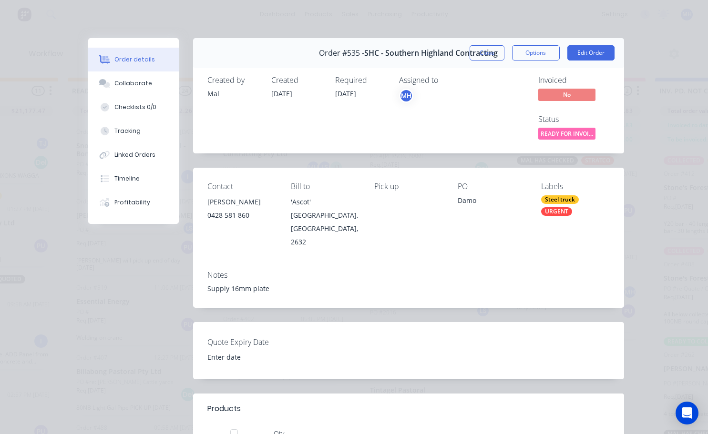
click at [554, 198] on div "Steel truck" at bounding box center [560, 199] width 38 height 9
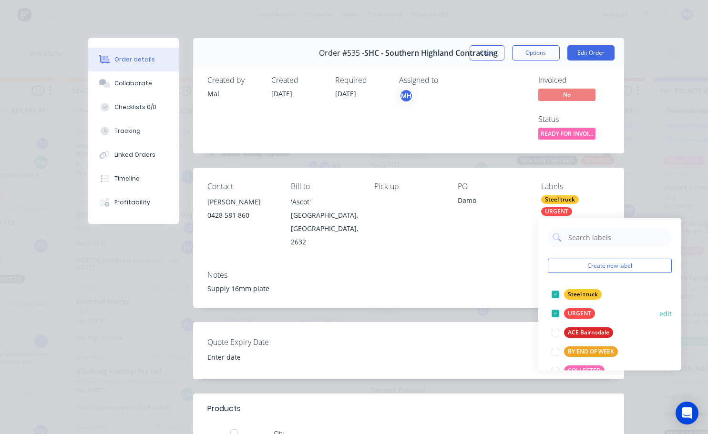
click at [553, 293] on div at bounding box center [555, 294] width 19 height 19
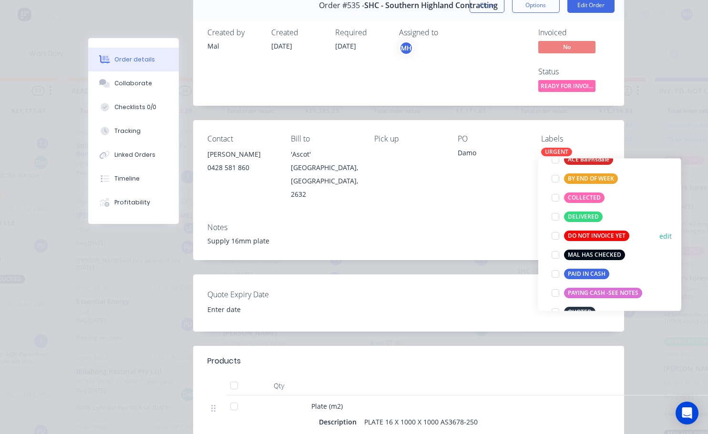
scroll to position [95, 0]
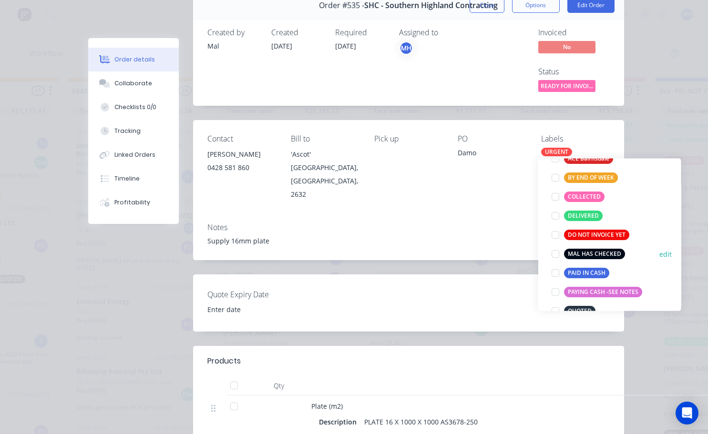
click at [555, 255] on div at bounding box center [555, 254] width 19 height 19
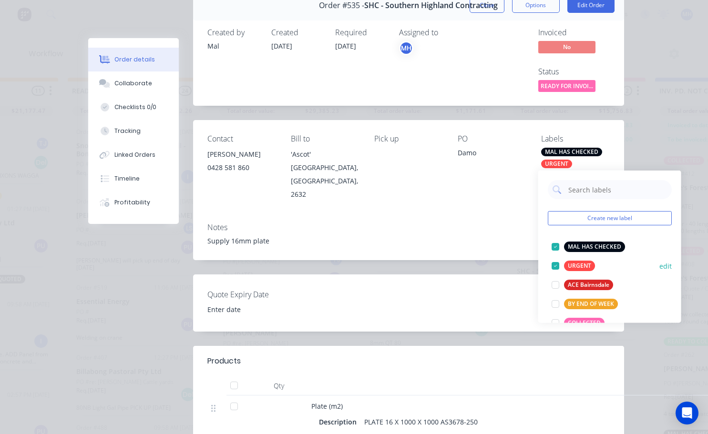
click at [555, 266] on div at bounding box center [555, 266] width 19 height 19
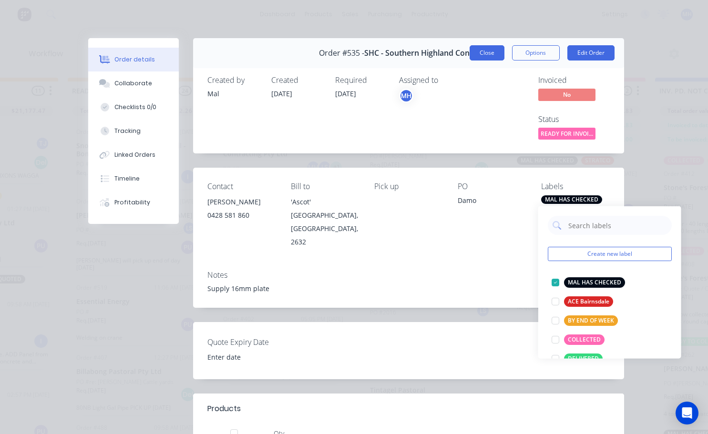
click at [485, 55] on button "Close" at bounding box center [487, 52] width 35 height 15
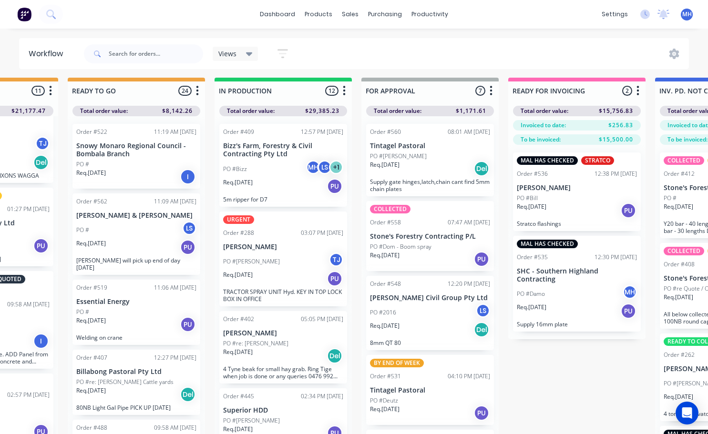
click at [540, 303] on p "Req. [DATE]" at bounding box center [532, 307] width 30 height 9
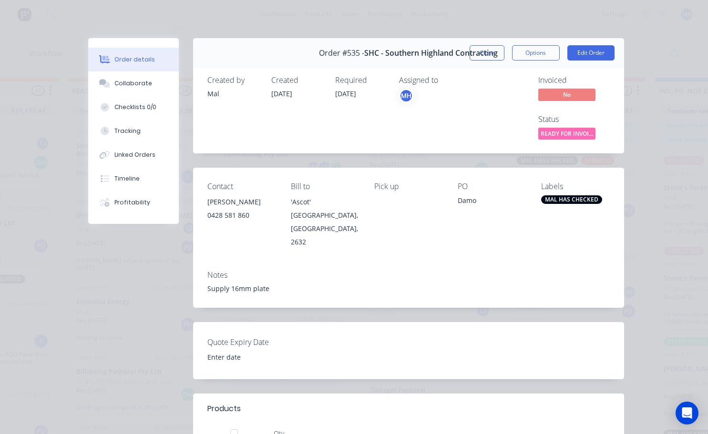
click at [563, 199] on div "MAL HAS CHECKED" at bounding box center [571, 199] width 61 height 9
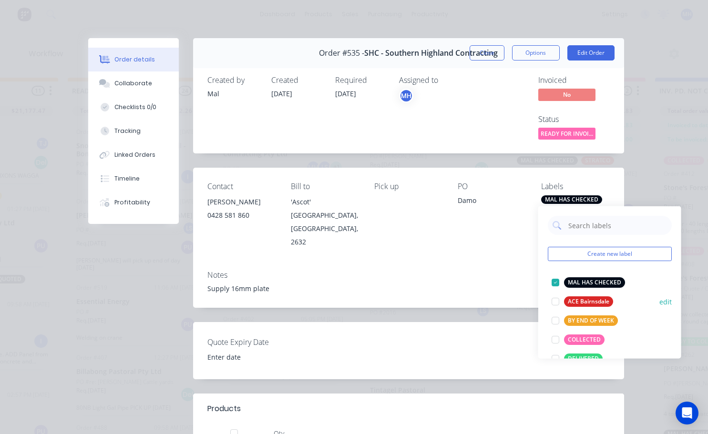
click at [554, 338] on div at bounding box center [555, 339] width 19 height 19
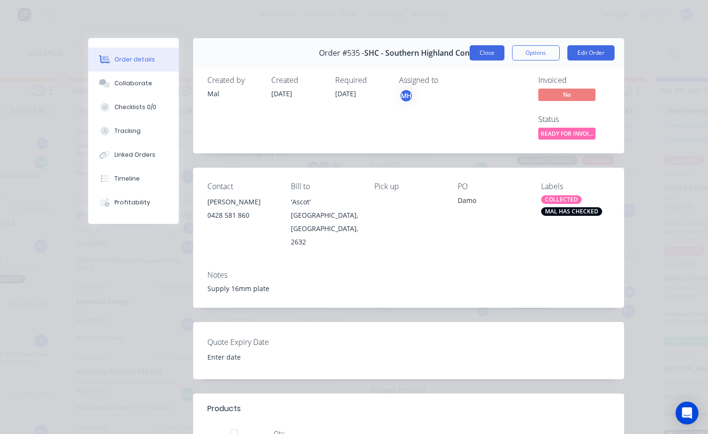
click at [480, 55] on button "Close" at bounding box center [487, 52] width 35 height 15
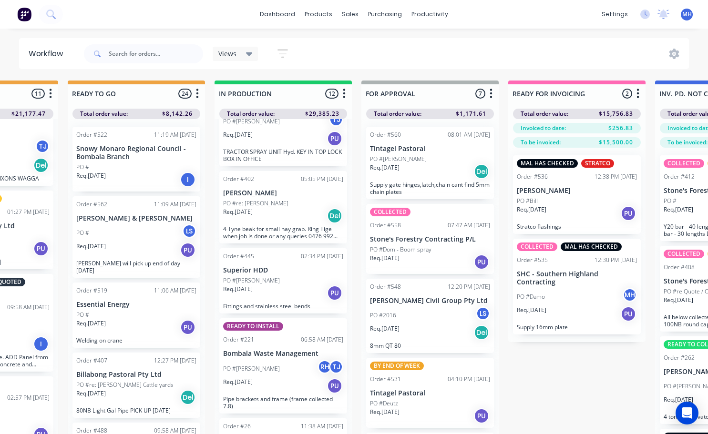
scroll to position [0, 393]
click at [118, 162] on div "Order #522 11:19 AM [DATE] Snowy Monaro Regional Council - Bombala Branch PO # …" at bounding box center [136, 159] width 128 height 65
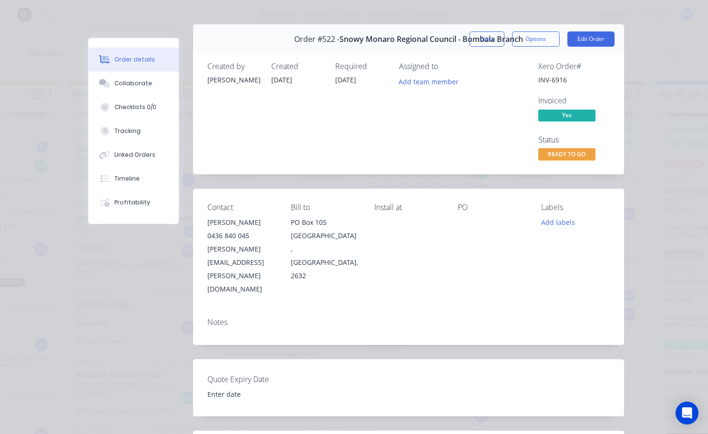
scroll to position [0, 0]
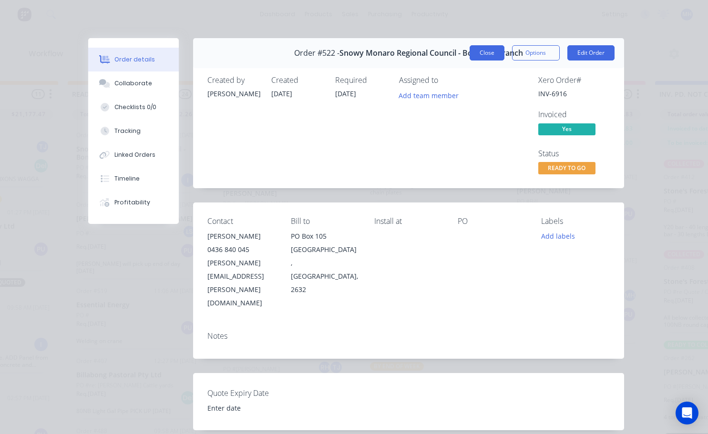
click at [491, 52] on button "Close" at bounding box center [487, 52] width 35 height 15
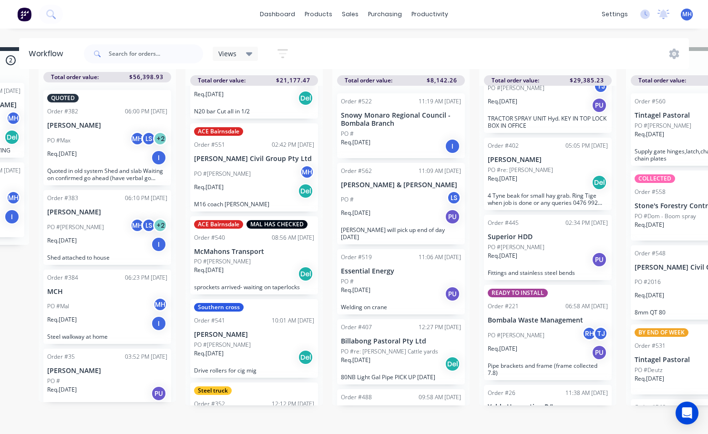
scroll to position [57, 0]
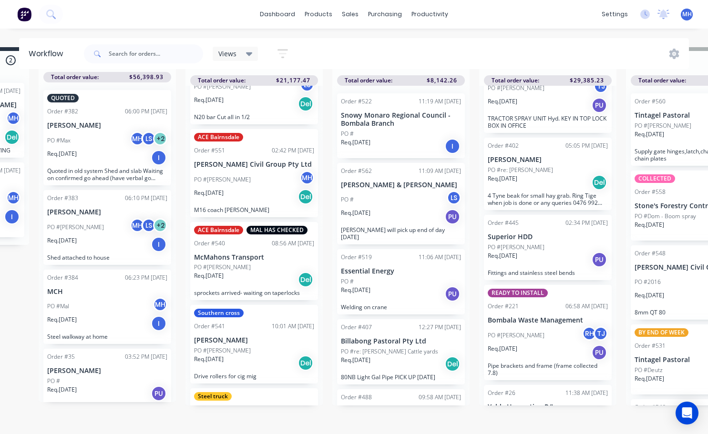
click at [33, 383] on div "QUOTES TO DO 2 Status colour #273444 hex #273444 Save Cancel Notifications Emai…" at bounding box center [659, 240] width 1590 height 387
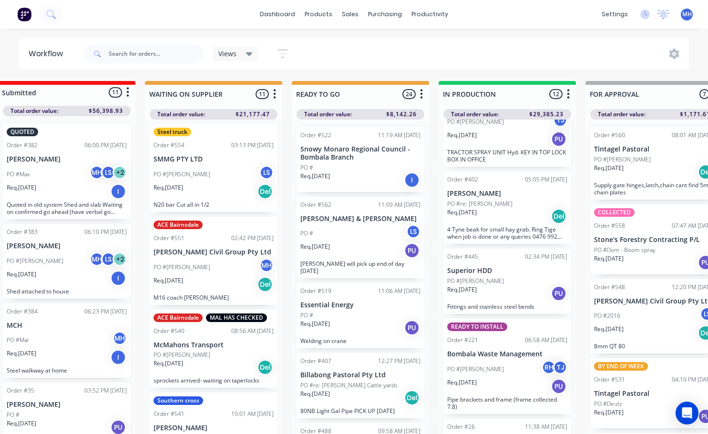
scroll to position [0, 0]
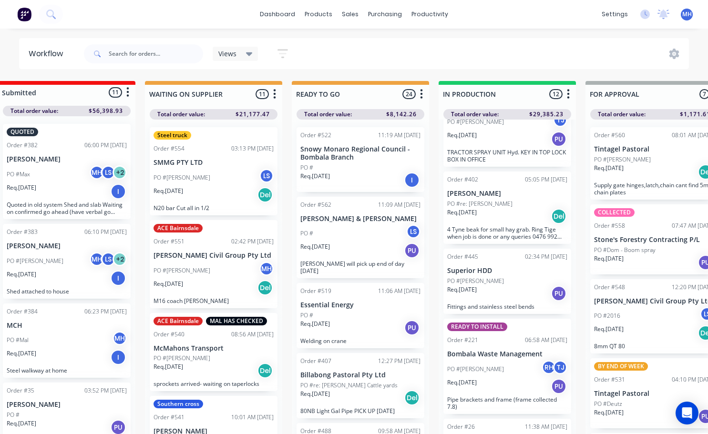
click at [204, 196] on div "Req. [DATE] Del" at bounding box center [214, 195] width 120 height 16
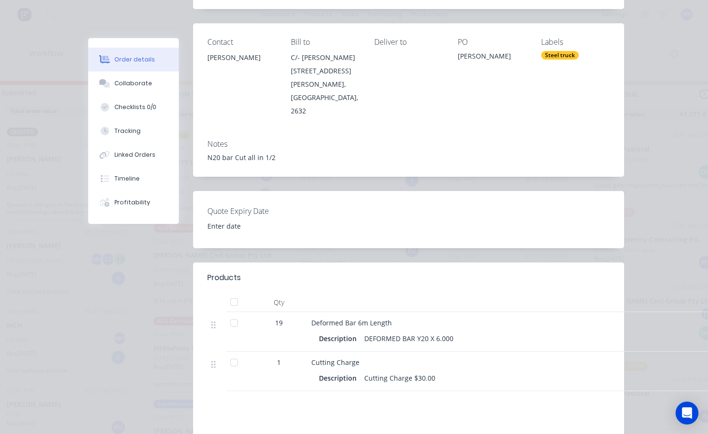
scroll to position [191, 0]
